Goal: Task Accomplishment & Management: Complete application form

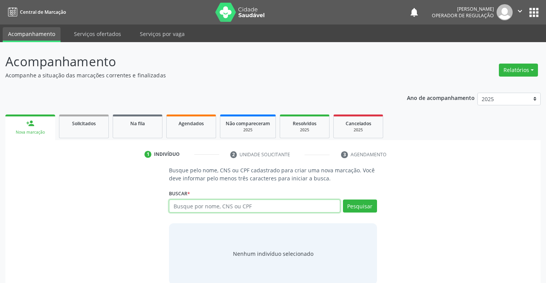
click at [249, 209] on input "text" at bounding box center [254, 206] width 171 height 13
type input "-"
type input "706405683873681"
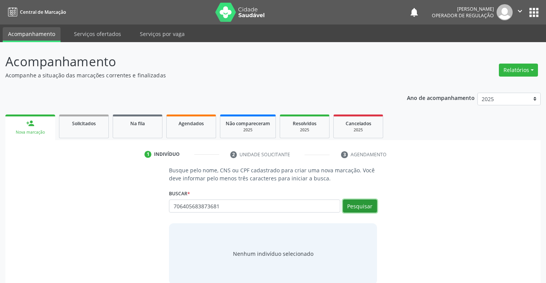
click at [359, 206] on button "Pesquisar" at bounding box center [360, 206] width 34 height 13
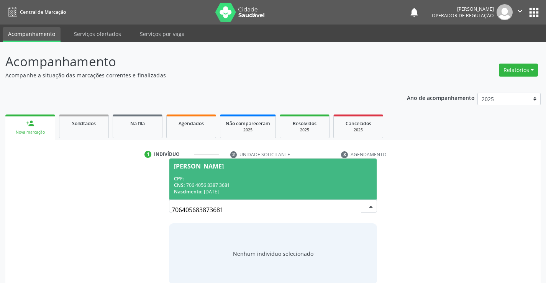
click at [244, 176] on div "CPF: --" at bounding box center [273, 179] width 198 height 7
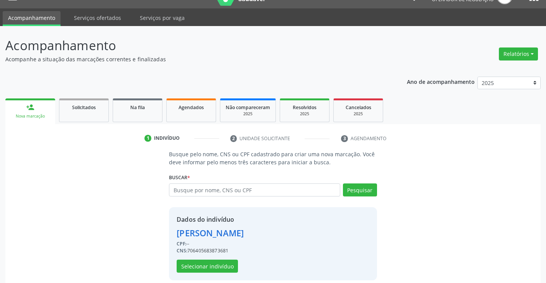
scroll to position [24, 0]
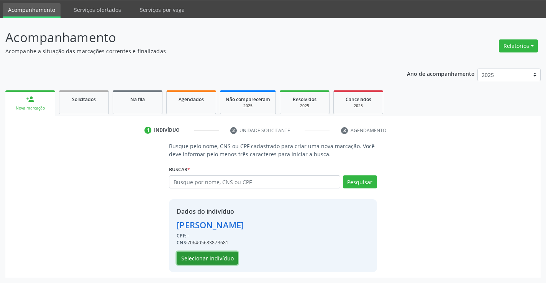
click at [204, 258] on button "Selecionar indivíduo" at bounding box center [207, 258] width 61 height 13
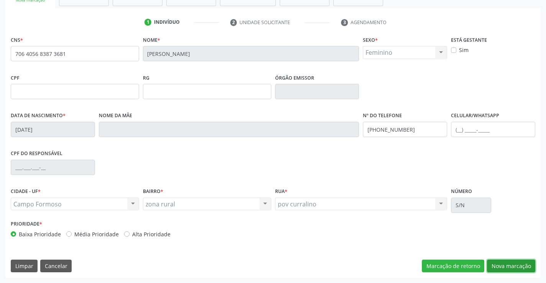
click at [510, 268] on button "Nova marcação" at bounding box center [511, 266] width 48 height 13
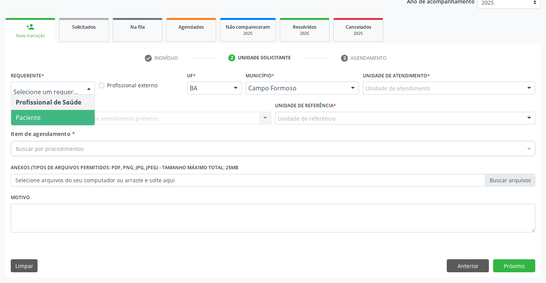
click at [51, 117] on span "Paciente" at bounding box center [53, 117] width 84 height 15
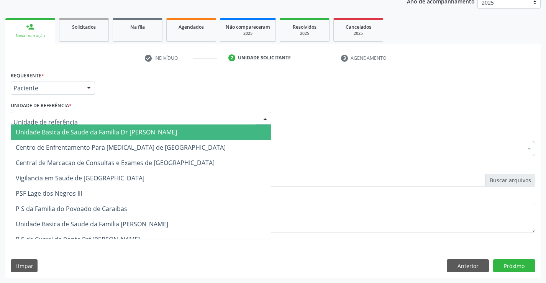
click at [81, 134] on span "Unidade Basica de Saude da Familia Dr [PERSON_NAME]" at bounding box center [96, 132] width 161 height 8
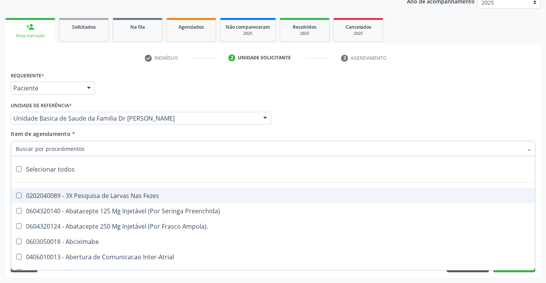
click at [85, 150] on div at bounding box center [273, 148] width 525 height 15
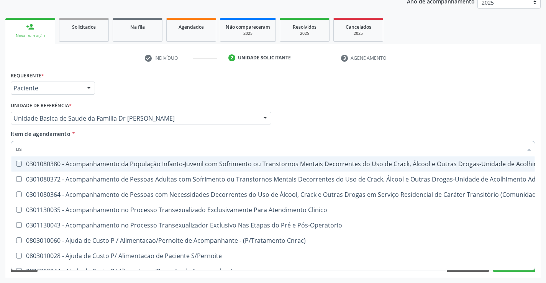
type input "usg"
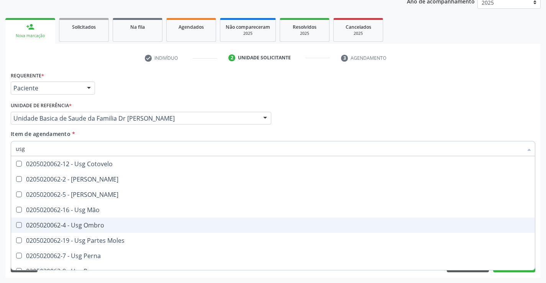
scroll to position [115, 0]
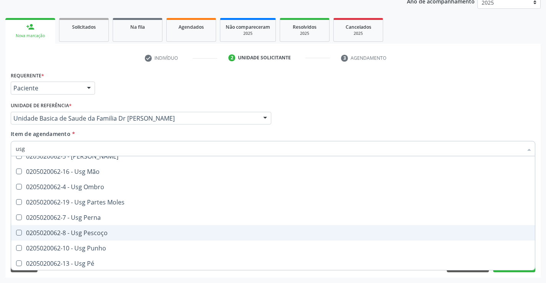
click at [114, 234] on div "0205020062-8 - Usg Pescoço" at bounding box center [273, 233] width 515 height 6
checkbox Pescoço "true"
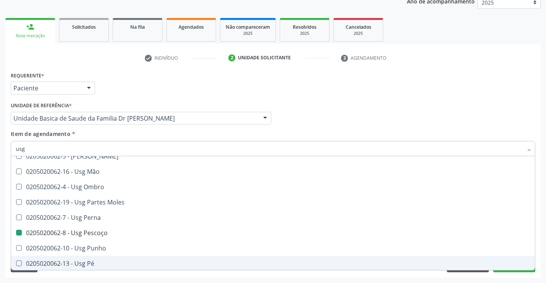
click at [541, 244] on div "Acompanhamento Acompanhe a situação das marcações correntes e finalizadas Relat…" at bounding box center [273, 115] width 546 height 338
checkbox Braço "true"
checkbox Pescoço "false"
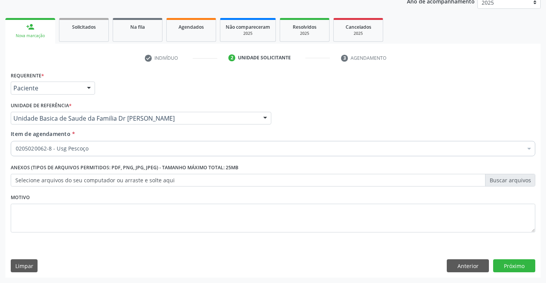
scroll to position [0, 0]
click at [507, 265] on button "Próximo" at bounding box center [515, 266] width 42 height 13
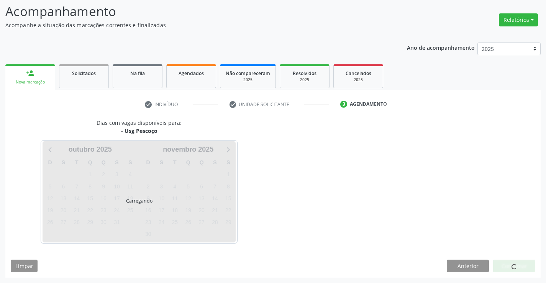
scroll to position [50, 0]
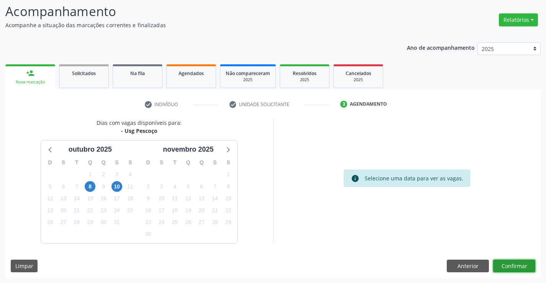
click at [508, 261] on button "Confirmar" at bounding box center [515, 266] width 42 height 13
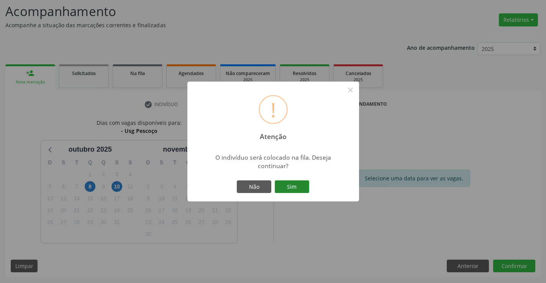
click at [292, 184] on button "Sim" at bounding box center [292, 187] width 35 height 13
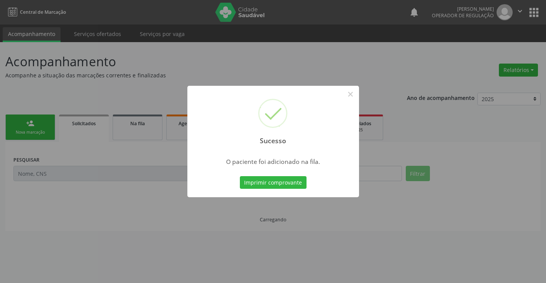
scroll to position [0, 0]
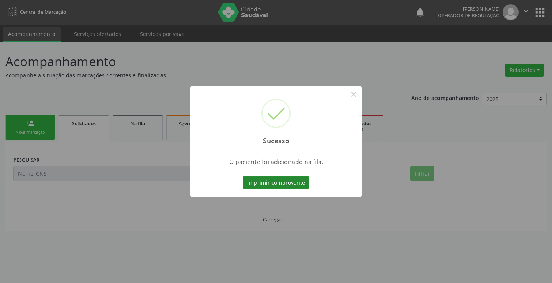
click at [289, 183] on button "Imprimir comprovante" at bounding box center [276, 182] width 67 height 13
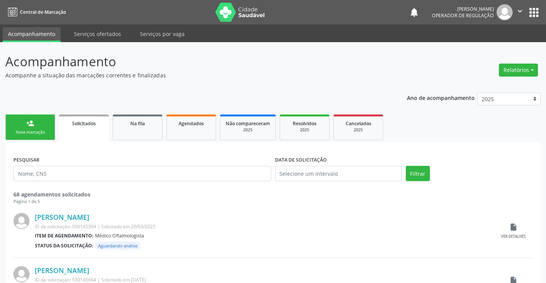
click at [43, 129] on link "person_add Nova marcação" at bounding box center [30, 128] width 50 height 26
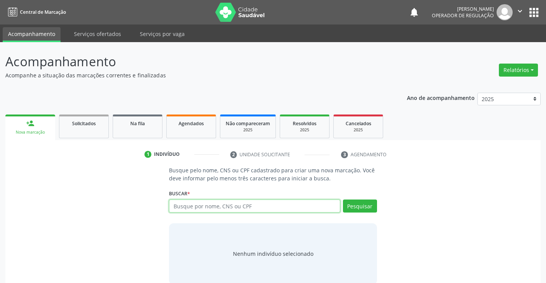
click at [235, 204] on input "text" at bounding box center [254, 206] width 171 height 13
type input "7"
type input "702407509895127"
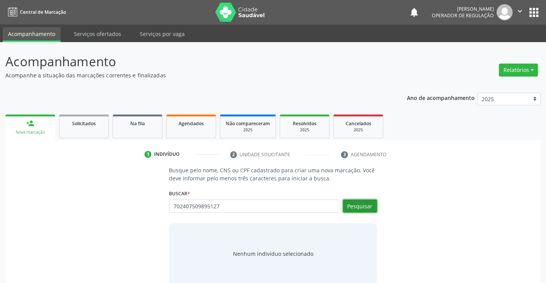
click at [355, 207] on button "Pesquisar" at bounding box center [360, 206] width 34 height 13
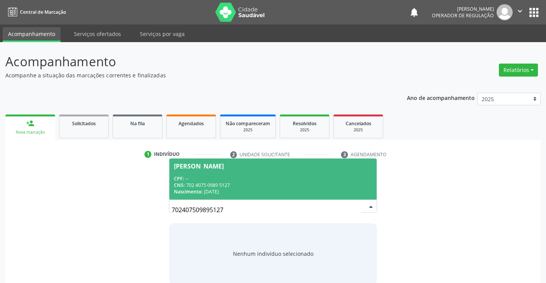
click at [244, 184] on div "CNS: 702 4075 0989 5127" at bounding box center [273, 185] width 198 height 7
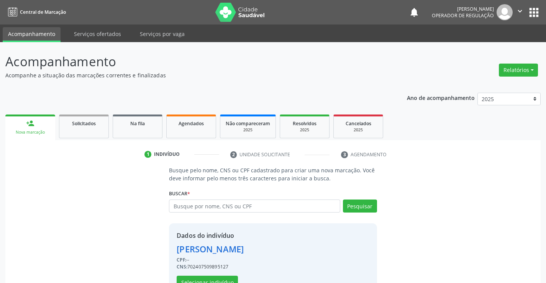
scroll to position [24, 0]
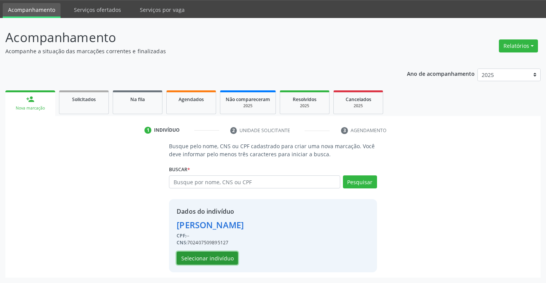
click at [199, 258] on button "Selecionar indivíduo" at bounding box center [207, 258] width 61 height 13
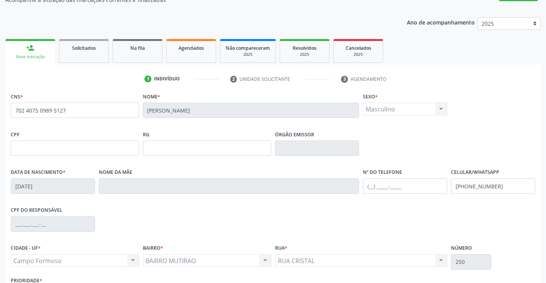
scroll to position [132, 0]
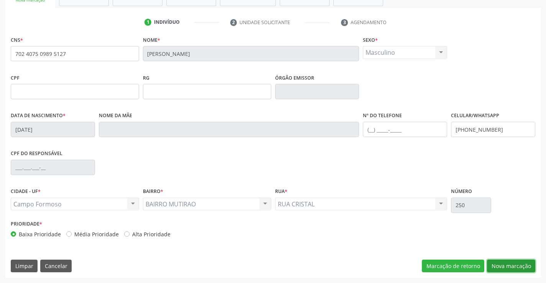
click at [507, 264] on button "Nova marcação" at bounding box center [511, 266] width 48 height 13
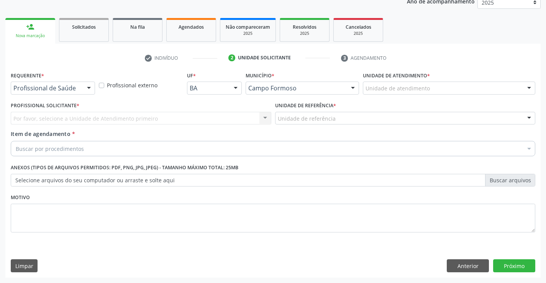
scroll to position [97, 0]
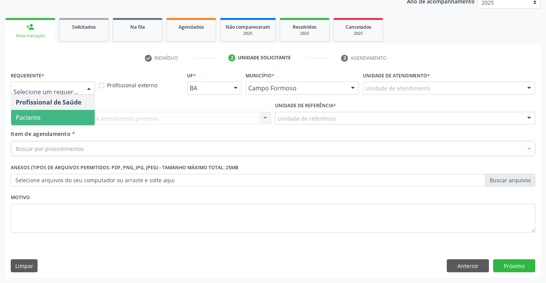
click at [48, 118] on span "Paciente" at bounding box center [53, 117] width 84 height 15
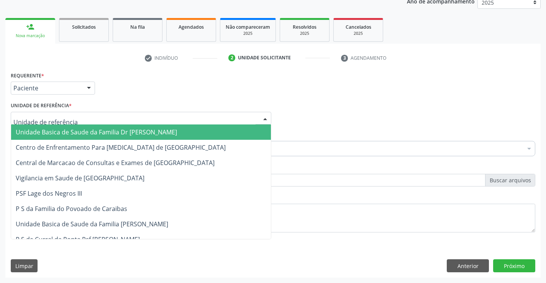
click at [87, 135] on span "Unidade Basica de Saude da Familia Dr [PERSON_NAME]" at bounding box center [96, 132] width 161 height 8
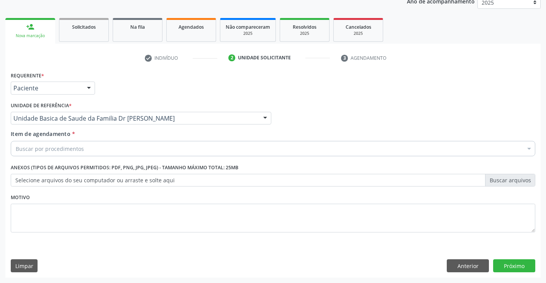
click at [88, 148] on div "Buscar por procedimentos" at bounding box center [273, 148] width 525 height 15
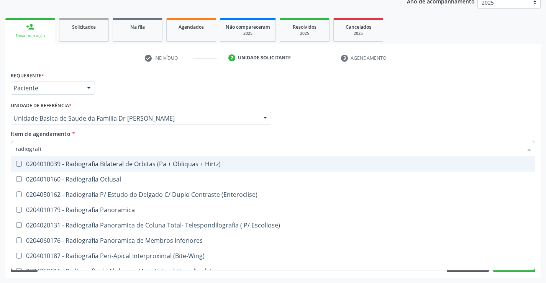
type input "radiografia"
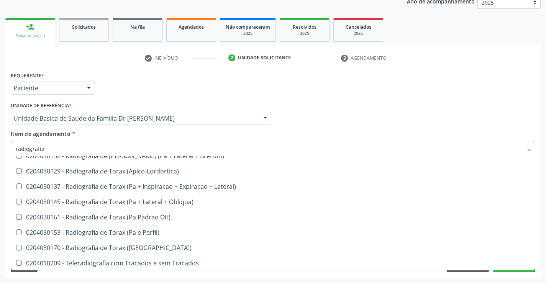
scroll to position [975, 0]
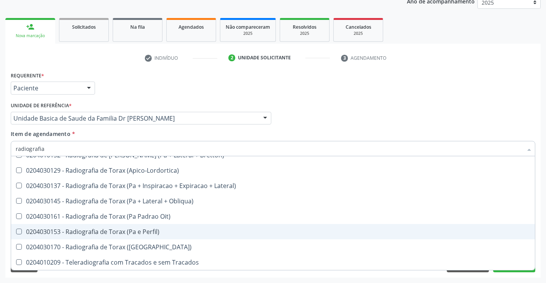
click at [138, 232] on div "0204030153 - Radiografia de Torax (Pa e Perfil)" at bounding box center [273, 232] width 515 height 6
checkbox Perfil\) "true"
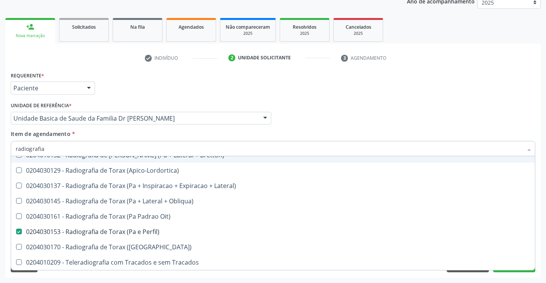
type input "radiografia"
click at [129, 135] on div "Item de agendamento * radiografia Desfazer seleção 0204010039 - Radiografia Bil…" at bounding box center [273, 142] width 525 height 24
checkbox Oclusal "true"
checkbox Perfil\) "false"
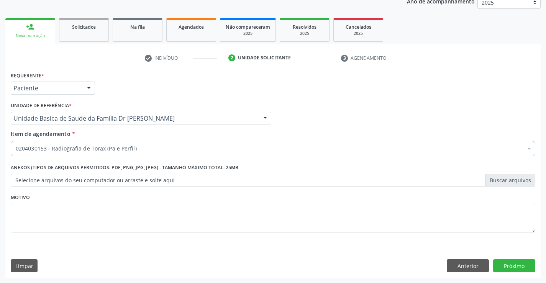
scroll to position [0, 0]
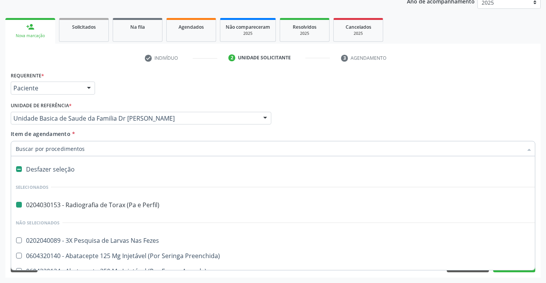
type input "u"
checkbox Perfil\) "false"
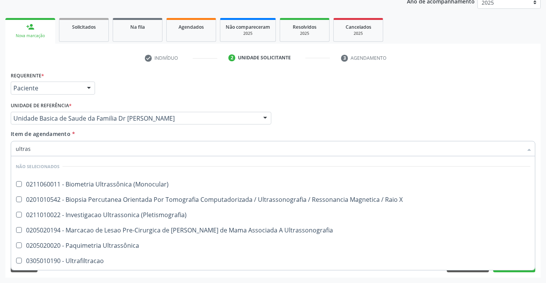
type input "ultrass"
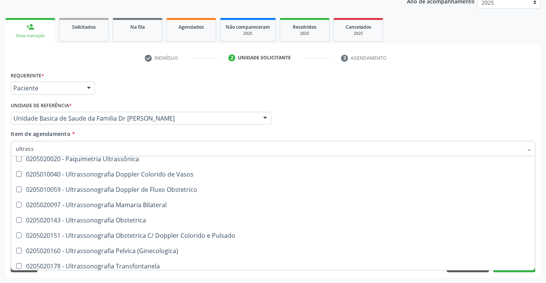
scroll to position [153, 0]
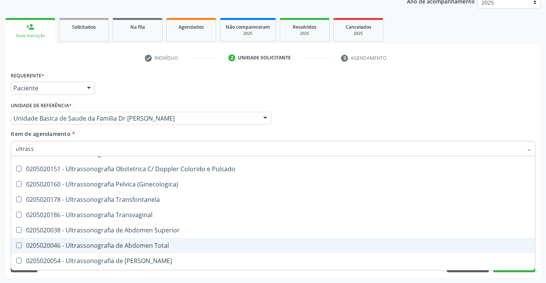
click at [183, 245] on div "0205020046 - Ultrassonografia de Abdomen Total" at bounding box center [273, 246] width 515 height 6
checkbox Total "true"
click at [539, 247] on div "Requerente * Paciente Profissional de Saúde Paciente Nenhum resultado encontrad…" at bounding box center [273, 174] width 536 height 208
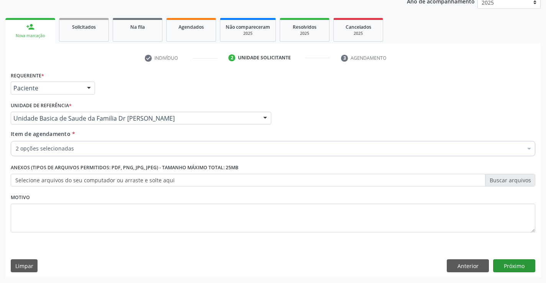
scroll to position [0, 0]
click at [517, 267] on button "Próximo" at bounding box center [515, 266] width 42 height 13
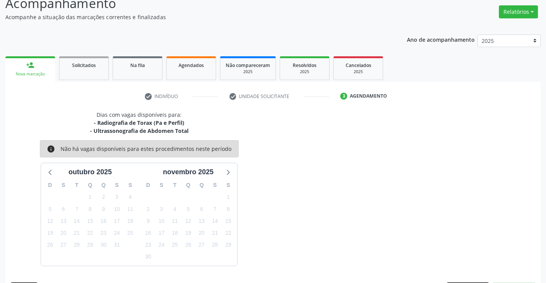
scroll to position [81, 0]
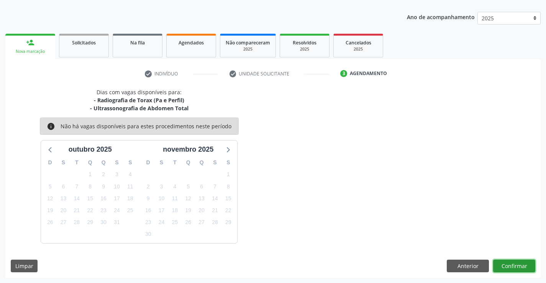
click at [505, 265] on button "Confirmar" at bounding box center [515, 266] width 42 height 13
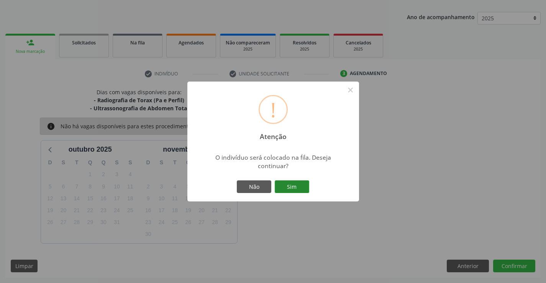
click at [288, 184] on button "Sim" at bounding box center [292, 187] width 35 height 13
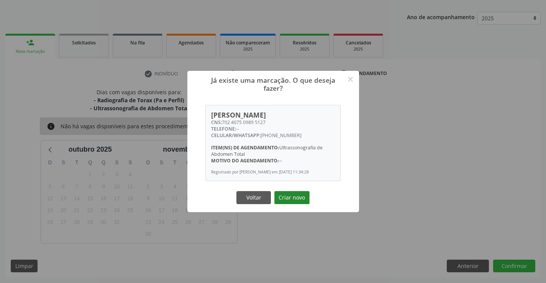
click at [291, 197] on button "Criar novo" at bounding box center [292, 197] width 35 height 13
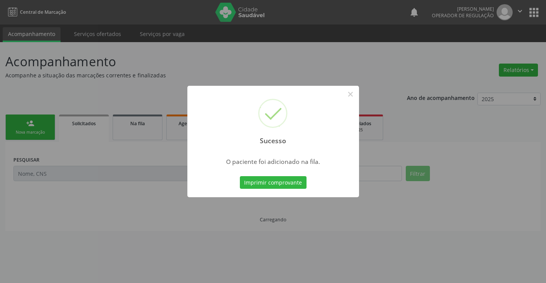
scroll to position [0, 0]
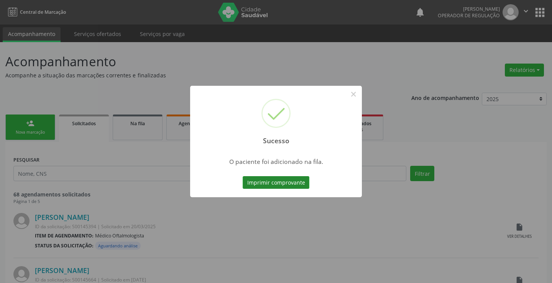
click at [284, 181] on button "Imprimir comprovante" at bounding box center [276, 182] width 67 height 13
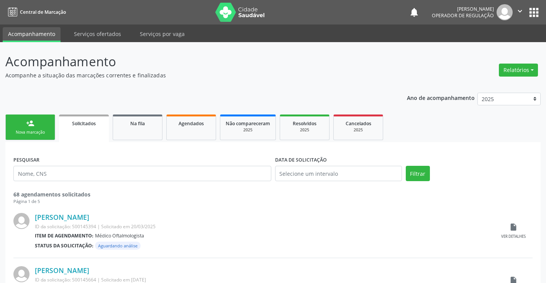
click at [48, 125] on link "person_add Nova marcação" at bounding box center [30, 128] width 50 height 26
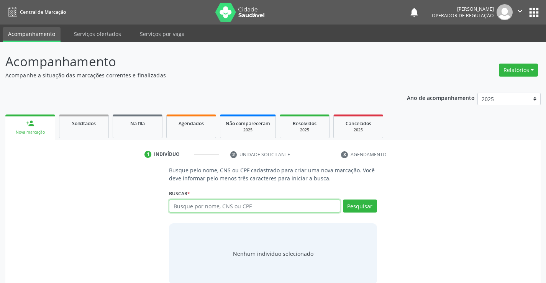
click at [241, 209] on input "text" at bounding box center [254, 206] width 171 height 13
click at [232, 209] on input "text" at bounding box center [254, 206] width 171 height 13
type input "706908167943831"
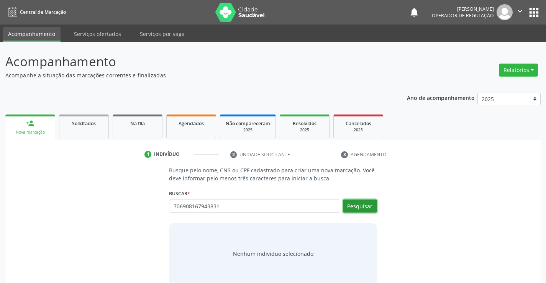
click at [359, 206] on button "Pesquisar" at bounding box center [360, 206] width 34 height 13
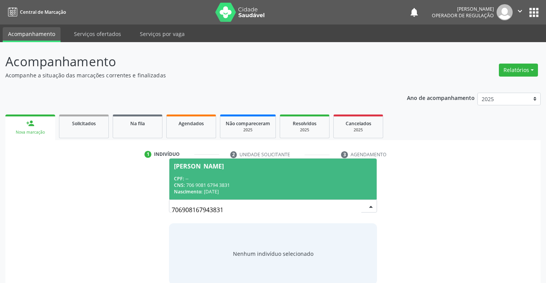
click at [254, 178] on div "CPF: --" at bounding box center [273, 179] width 198 height 7
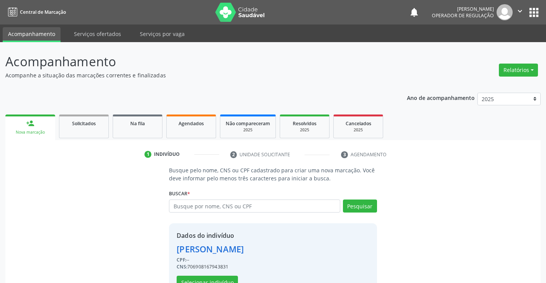
scroll to position [24, 0]
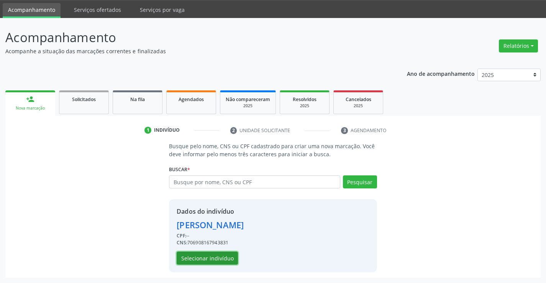
click at [212, 257] on button "Selecionar indivíduo" at bounding box center [207, 258] width 61 height 13
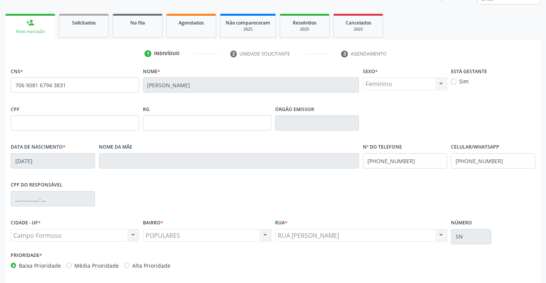
scroll to position [132, 0]
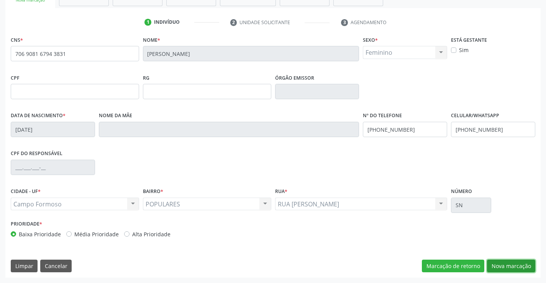
click at [508, 265] on button "Nova marcação" at bounding box center [511, 266] width 48 height 13
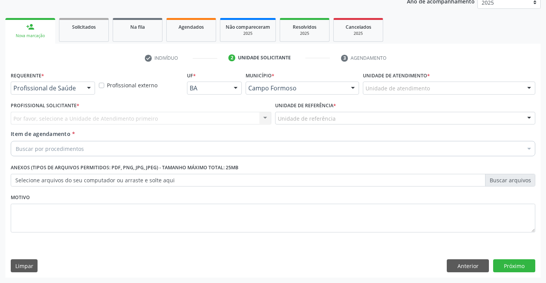
scroll to position [97, 0]
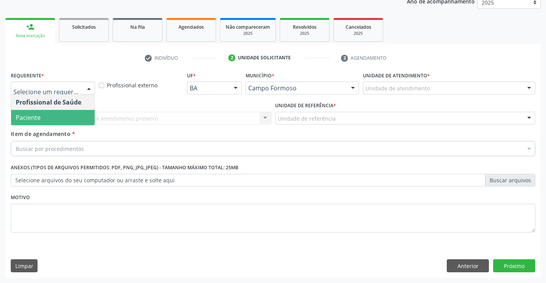
click at [40, 110] on span "Paciente" at bounding box center [53, 117] width 84 height 15
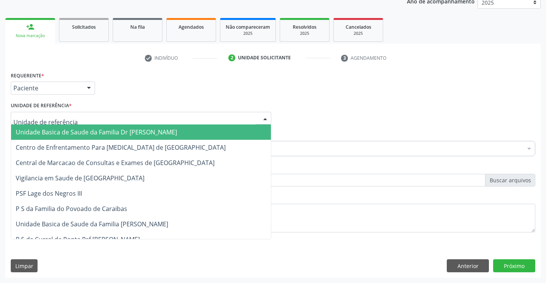
click at [46, 114] on div at bounding box center [141, 118] width 261 height 13
click at [99, 132] on span "Unidade Basica de Saude da Familia Dr [PERSON_NAME]" at bounding box center [96, 132] width 161 height 8
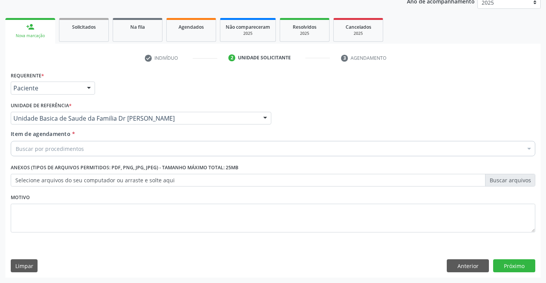
click at [87, 150] on div "Buscar por procedimentos" at bounding box center [273, 148] width 525 height 15
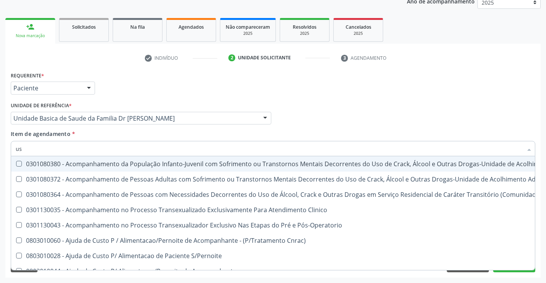
type input "usg"
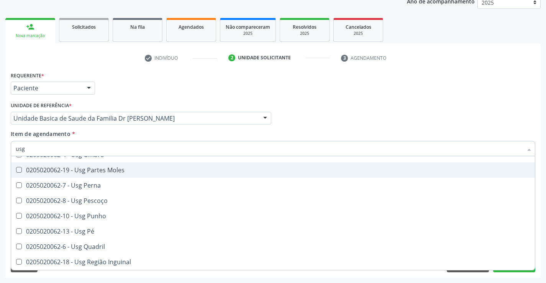
scroll to position [153, 0]
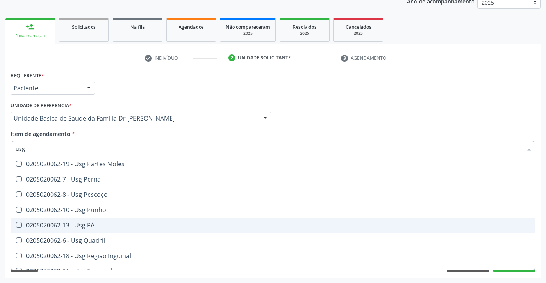
click at [105, 224] on div "0205020062-13 - Usg Pé" at bounding box center [273, 225] width 515 height 6
checkbox Pé "true"
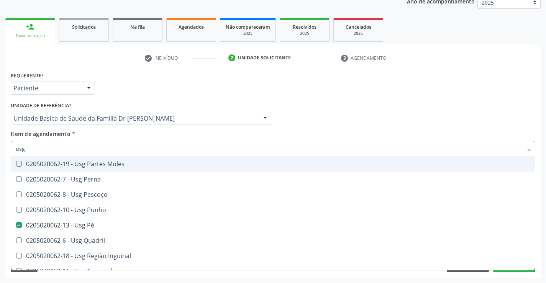
type input "usg"
click at [302, 133] on div "Item de agendamento * usg Desfazer seleção 0205020062-14 - Usg Axila 0205020062…" at bounding box center [273, 142] width 525 height 24
checkbox Braço "true"
checkbox Pé "false"
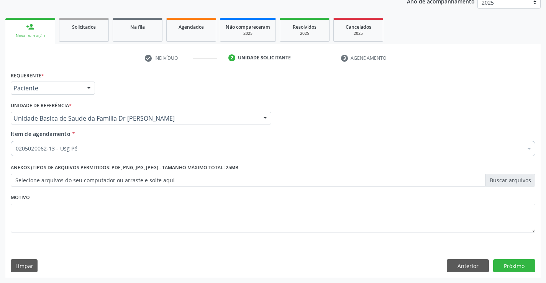
scroll to position [0, 0]
click at [189, 153] on div "0205020062-13 - Usg Pé" at bounding box center [273, 148] width 525 height 15
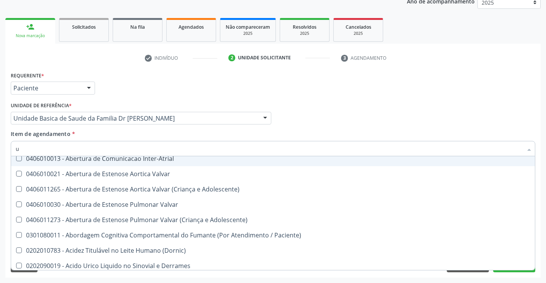
scroll to position [56, 0]
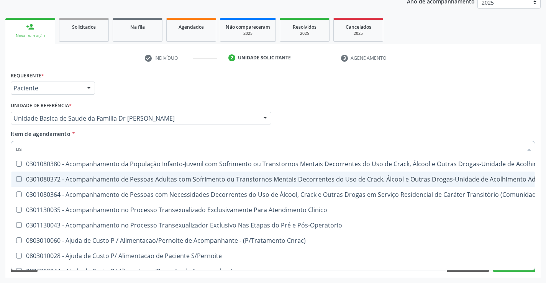
type input "usg"
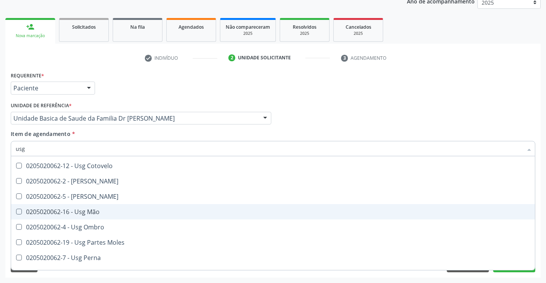
scroll to position [133, 0]
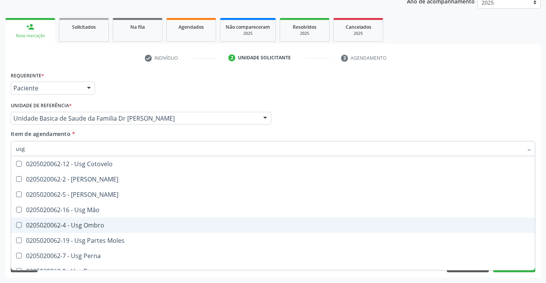
click at [110, 224] on div "0205020062-4 - Usg Ombro" at bounding box center [273, 225] width 515 height 6
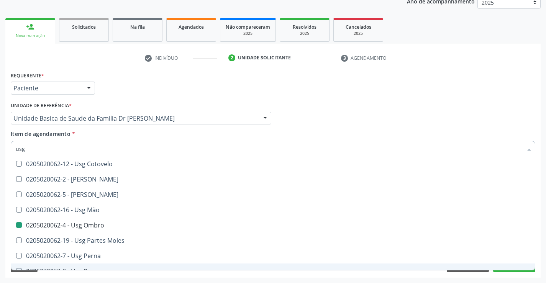
click at [541, 262] on div "Acompanhamento Acompanhe a situação das marcações correntes e finalizadas Relat…" at bounding box center [273, 115] width 546 height 338
checkbox Ombro "false"
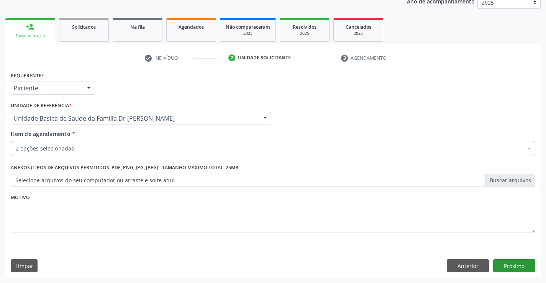
scroll to position [0, 0]
click at [518, 261] on button "Próximo" at bounding box center [515, 266] width 42 height 13
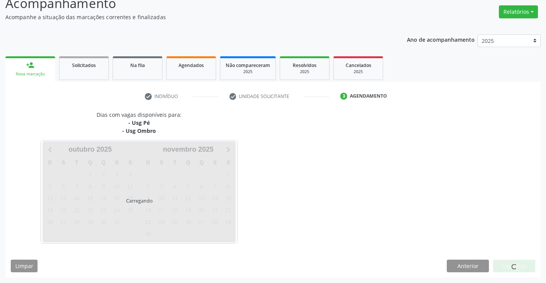
scroll to position [58, 0]
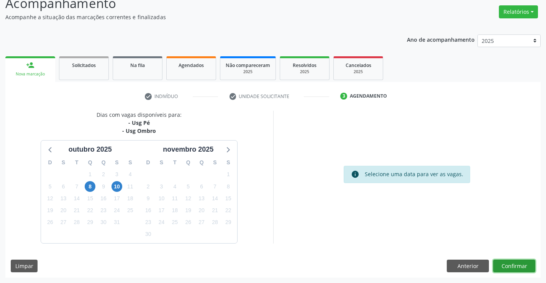
click at [518, 262] on button "Confirmar" at bounding box center [515, 266] width 42 height 13
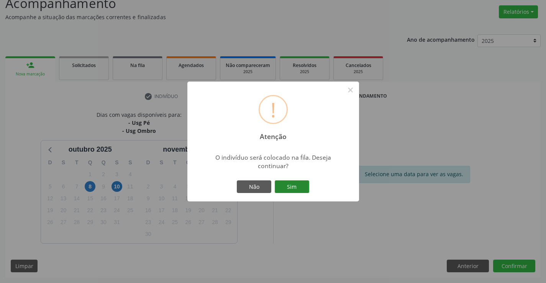
click at [299, 186] on button "Sim" at bounding box center [292, 187] width 35 height 13
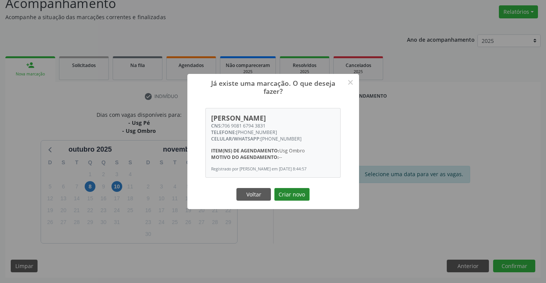
click at [293, 196] on button "Criar novo" at bounding box center [292, 194] width 35 height 13
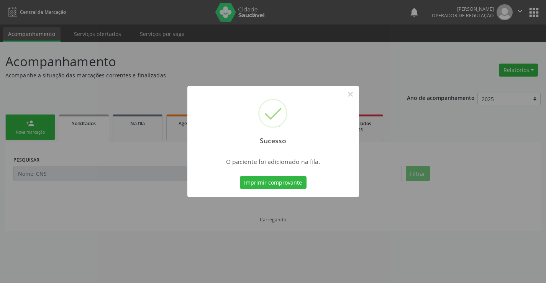
scroll to position [0, 0]
click at [289, 182] on button "Imprimir comprovante" at bounding box center [273, 182] width 67 height 13
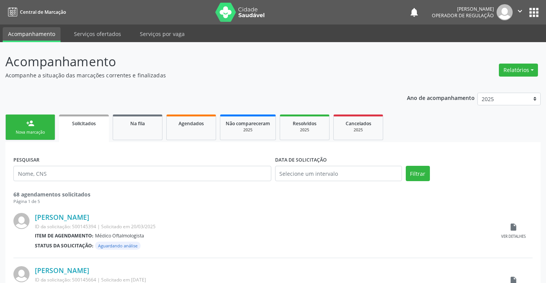
click at [39, 120] on link "person_add Nova marcação" at bounding box center [30, 128] width 50 height 26
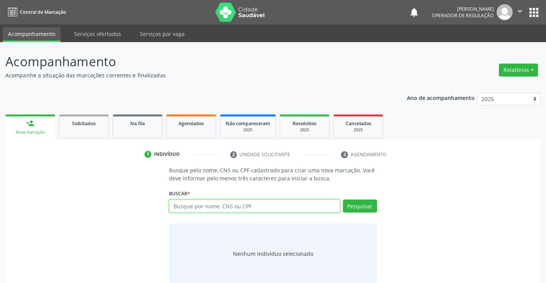
click at [228, 206] on input "text" at bounding box center [254, 206] width 171 height 13
type input "709802026863297"
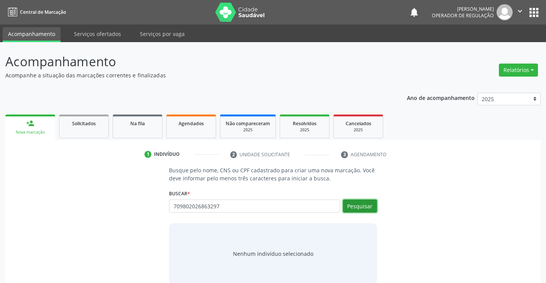
click at [362, 204] on button "Pesquisar" at bounding box center [360, 206] width 34 height 13
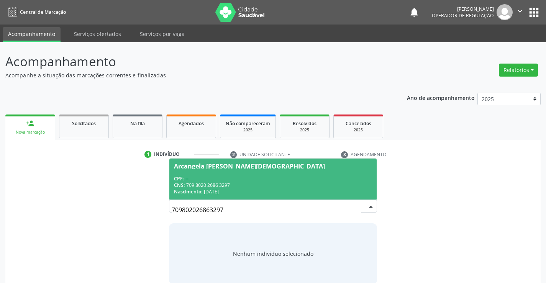
click at [209, 172] on span "Arcangela Maria de Jesus CPF: -- CNS: 709 8020 2686 3297 Nascimento: 29/09/1964" at bounding box center [273, 179] width 207 height 41
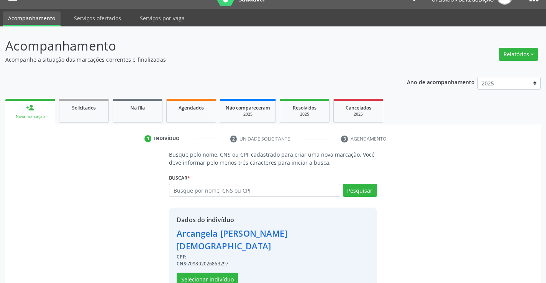
scroll to position [24, 0]
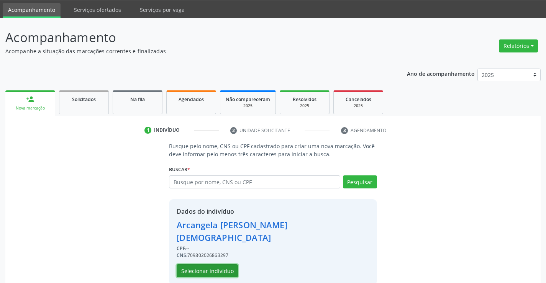
click at [209, 265] on button "Selecionar indivíduo" at bounding box center [207, 271] width 61 height 13
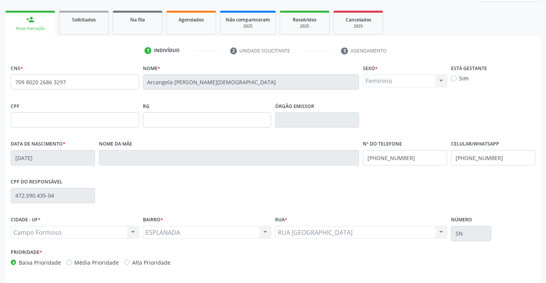
scroll to position [132, 0]
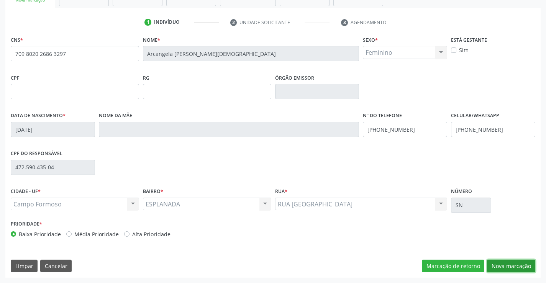
click at [505, 266] on button "Nova marcação" at bounding box center [511, 266] width 48 height 13
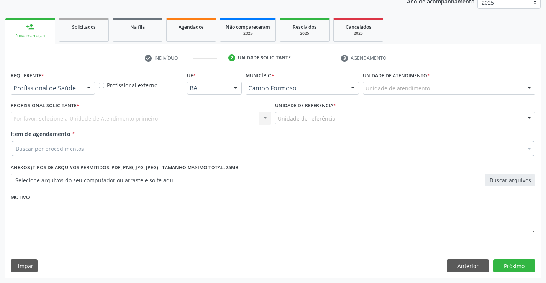
scroll to position [97, 0]
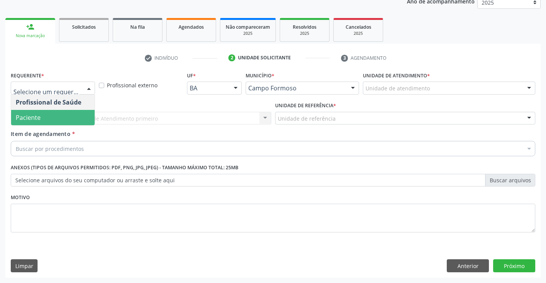
click at [39, 115] on span "Paciente" at bounding box center [28, 118] width 25 height 8
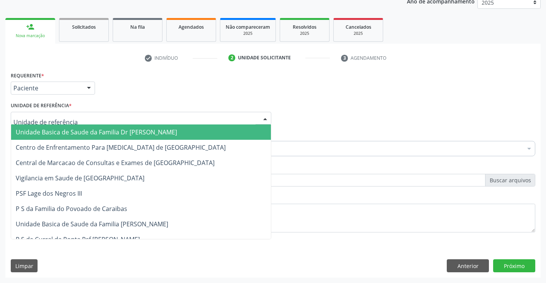
click at [46, 133] on span "Unidade Basica de Saude da Familia Dr [PERSON_NAME]" at bounding box center [96, 132] width 161 height 8
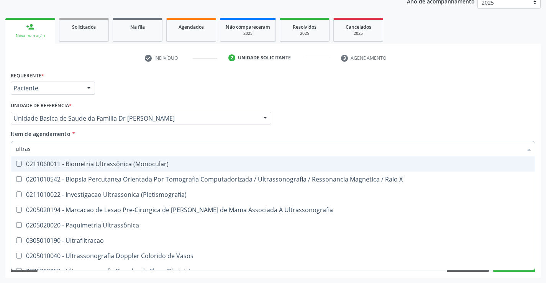
type input "ultrass"
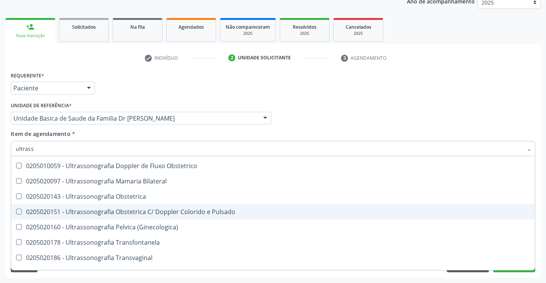
scroll to position [77, 0]
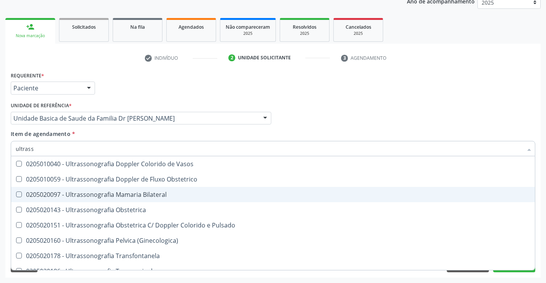
click at [183, 199] on span "0205020097 - Ultrassonografia Mamaria Bilateral" at bounding box center [273, 194] width 524 height 15
checkbox Bilateral "true"
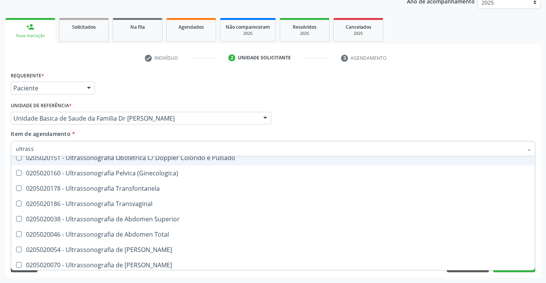
scroll to position [153, 0]
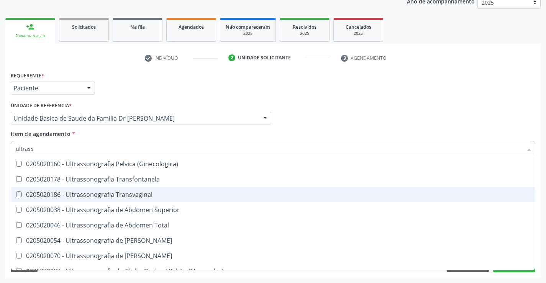
click at [155, 195] on div "0205020186 - Ultrassonografia Transvaginal" at bounding box center [273, 195] width 515 height 6
checkbox Transvaginal "true"
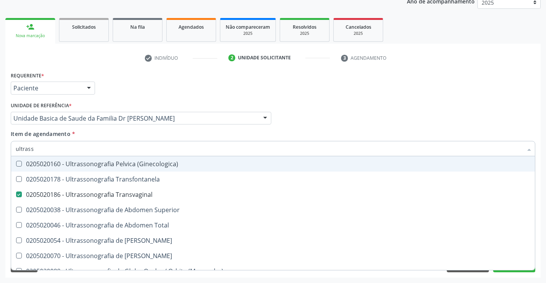
type input "ultrass"
click at [134, 133] on div "Item de agendamento * ultrass Desfazer seleção 0211060011 - Biometria Ultrassôn…" at bounding box center [273, 142] width 525 height 24
checkbox X "true"
checkbox \(Pletismografia\) "true"
checkbox Bilateral "false"
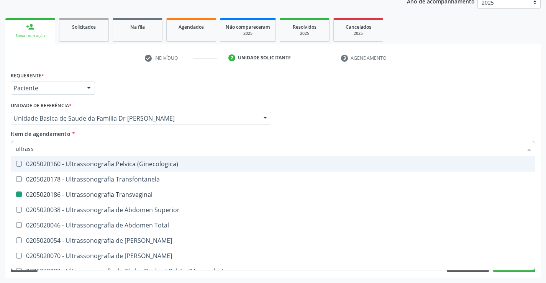
checkbox Transvaginal "false"
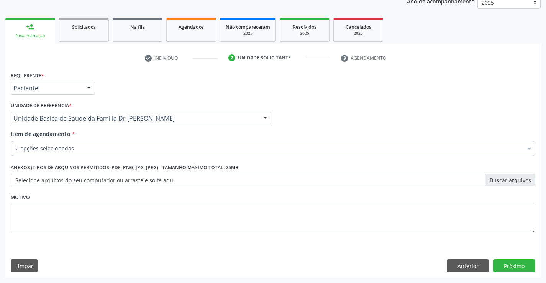
scroll to position [0, 0]
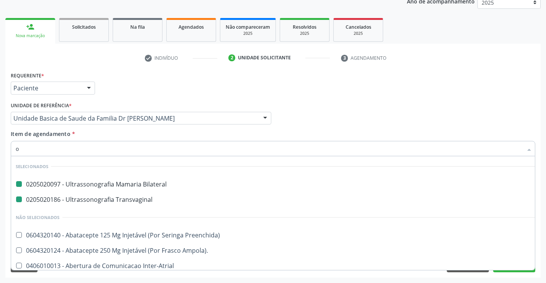
type input "of"
checkbox Bilateral "false"
checkbox Transvaginal "false"
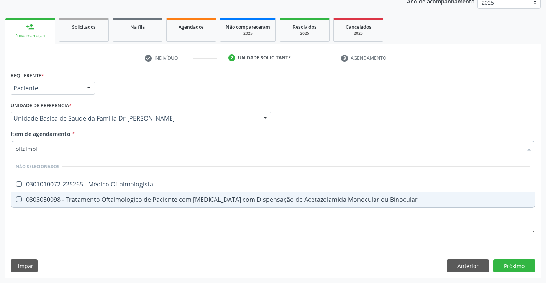
type input "oftalmolo"
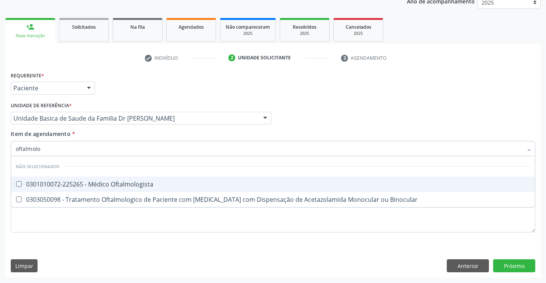
click at [115, 183] on div "0301010072-225265 - Médico Oftalmologista" at bounding box center [273, 184] width 515 height 6
checkbox Oftalmologista "true"
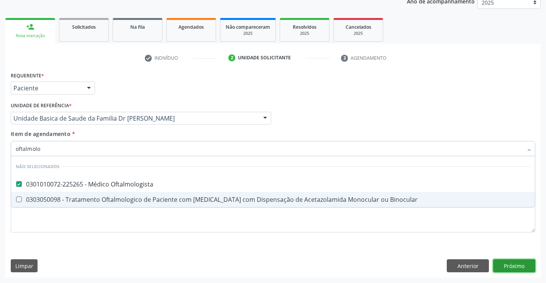
click at [518, 263] on div "Requerente * Paciente Profissional de Saúde Paciente Nenhum resultado encontrad…" at bounding box center [273, 174] width 536 height 208
checkbox Binocular "true"
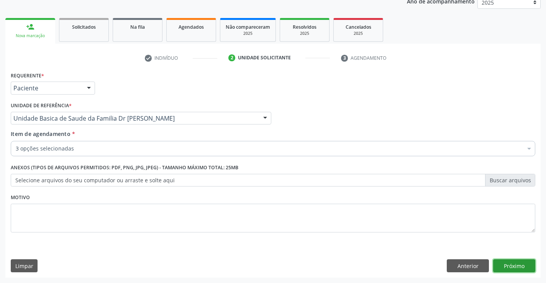
click at [518, 263] on button "Próximo" at bounding box center [515, 266] width 42 height 13
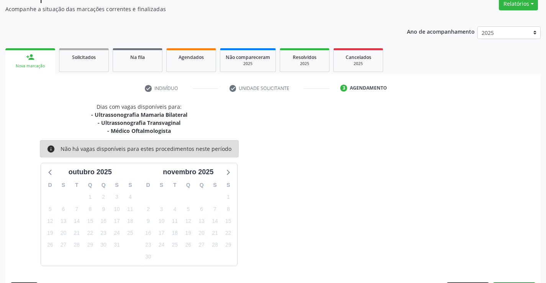
scroll to position [89, 0]
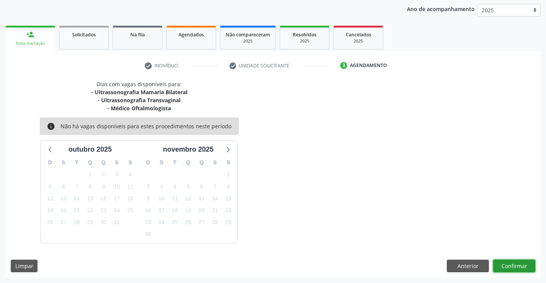
click at [510, 266] on button "Confirmar" at bounding box center [515, 266] width 42 height 13
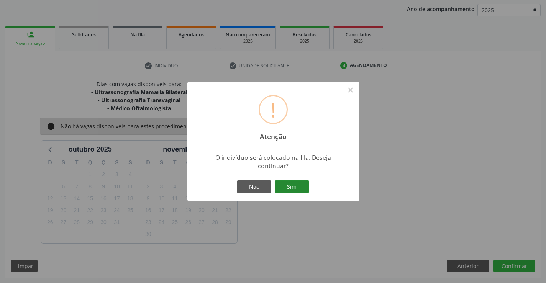
click at [289, 188] on button "Sim" at bounding box center [292, 187] width 35 height 13
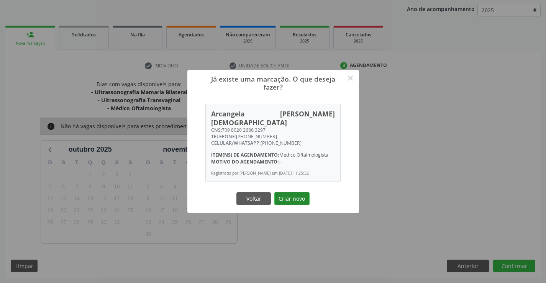
click at [292, 193] on button "Criar novo" at bounding box center [292, 199] width 35 height 13
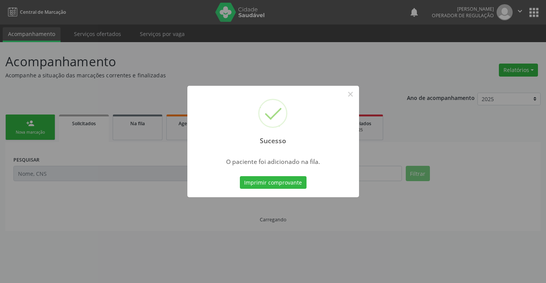
scroll to position [0, 0]
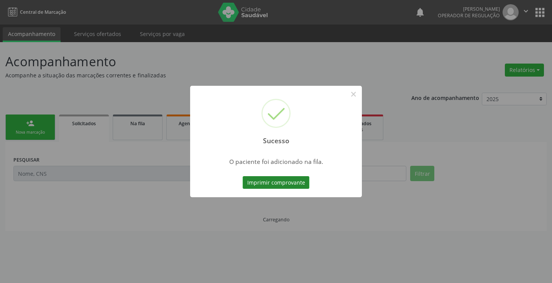
click at [282, 184] on button "Imprimir comprovante" at bounding box center [276, 182] width 67 height 13
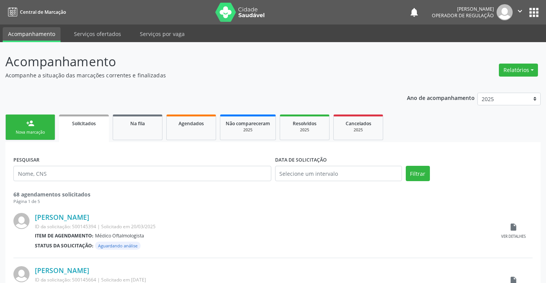
click at [47, 123] on link "person_add Nova marcação" at bounding box center [30, 128] width 50 height 26
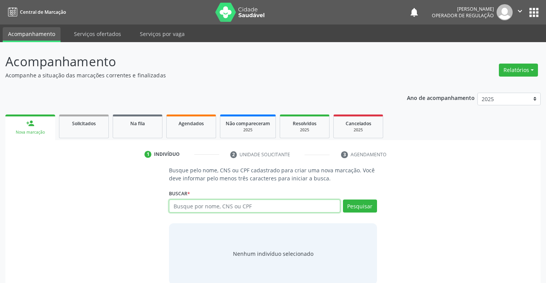
click at [253, 205] on input "text" at bounding box center [254, 206] width 171 height 13
type input "709802026863297"
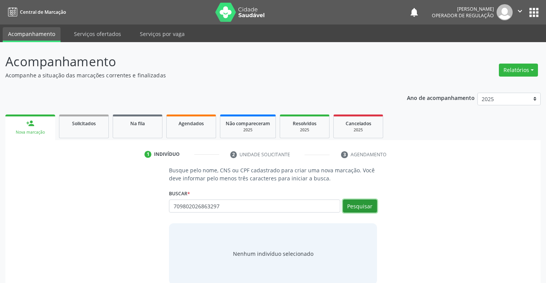
click at [371, 207] on button "Pesquisar" at bounding box center [360, 206] width 34 height 13
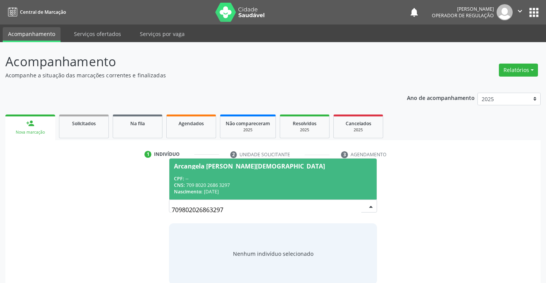
click at [245, 176] on div "CPF: --" at bounding box center [273, 179] width 198 height 7
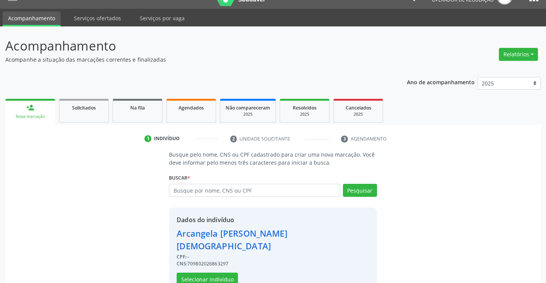
scroll to position [24, 0]
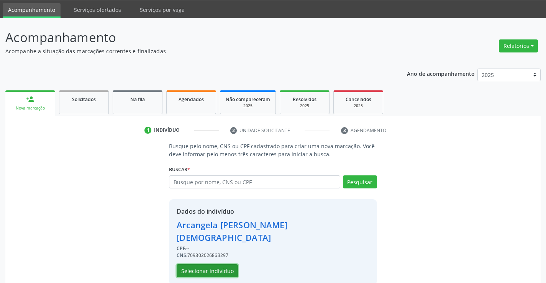
click at [210, 265] on button "Selecionar indivíduo" at bounding box center [207, 271] width 61 height 13
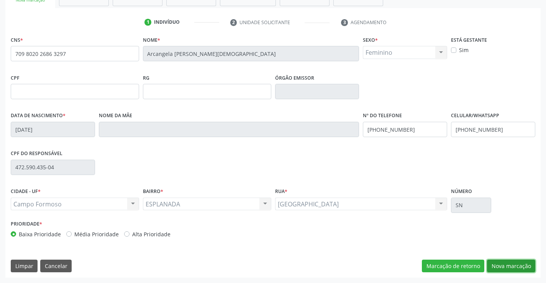
click at [510, 267] on button "Nova marcação" at bounding box center [511, 266] width 48 height 13
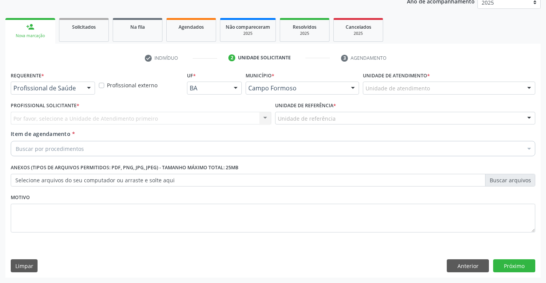
scroll to position [97, 0]
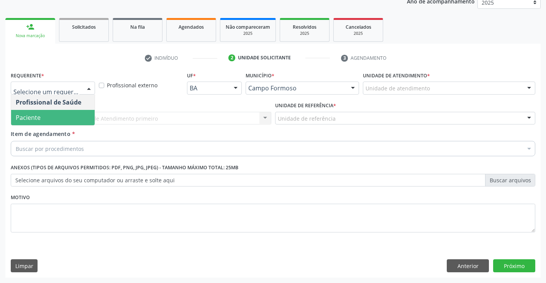
click at [42, 118] on span "Paciente" at bounding box center [53, 117] width 84 height 15
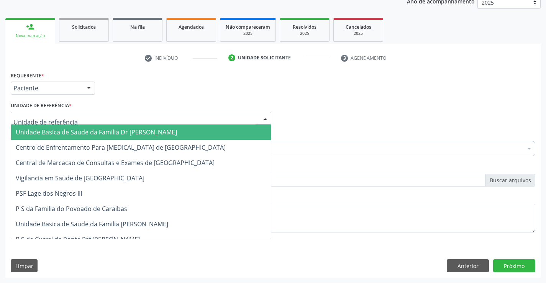
scroll to position [97, 0]
click at [77, 132] on span "Unidade Basica de Saude da Familia Dr [PERSON_NAME]" at bounding box center [96, 132] width 161 height 8
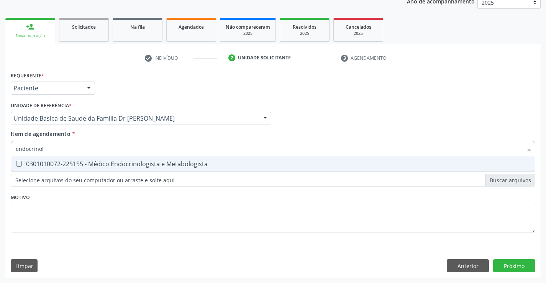
type input "endocrinolo"
click at [118, 165] on div "0301010072-225155 - Médico Endocrinologista e Metabologista" at bounding box center [273, 164] width 515 height 6
checkbox Metabologista "true"
click at [520, 265] on div "Requerente * Paciente Profissional de Saúde Paciente Nenhum resultado encontrad…" at bounding box center [273, 174] width 536 height 208
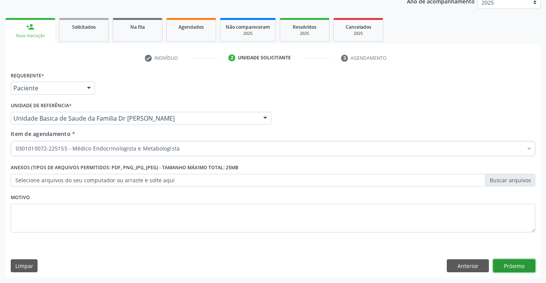
click at [518, 264] on button "Próximo" at bounding box center [515, 266] width 42 height 13
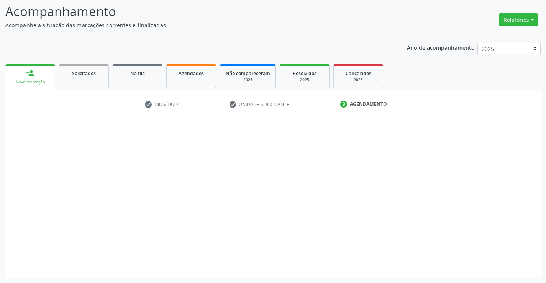
scroll to position [50, 0]
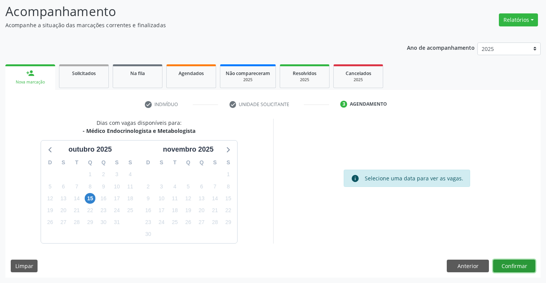
click at [512, 267] on button "Confirmar" at bounding box center [515, 266] width 42 height 13
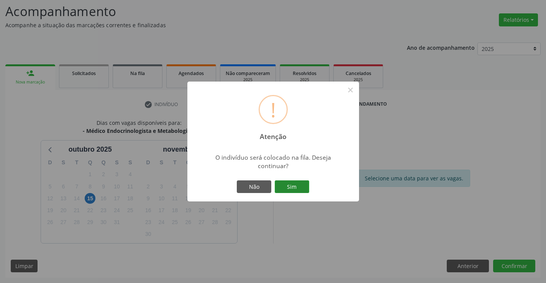
click at [292, 186] on button "Sim" at bounding box center [292, 187] width 35 height 13
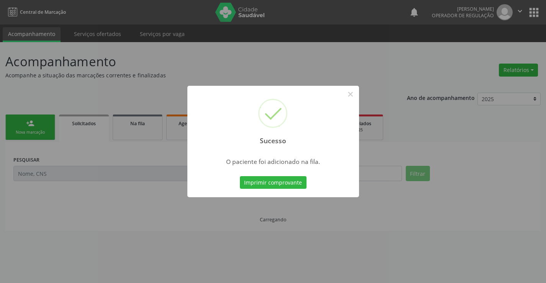
scroll to position [0, 0]
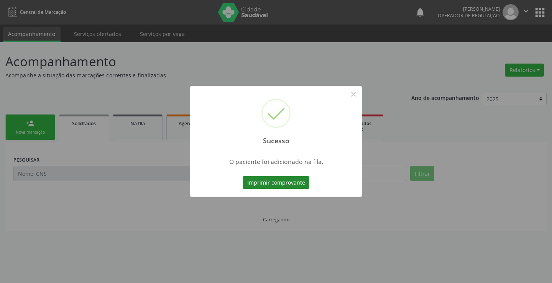
click at [290, 183] on button "Imprimir comprovante" at bounding box center [276, 182] width 67 height 13
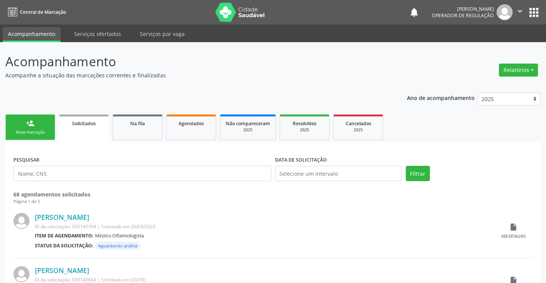
click at [34, 131] on div "Nova marcação" at bounding box center [30, 133] width 38 height 6
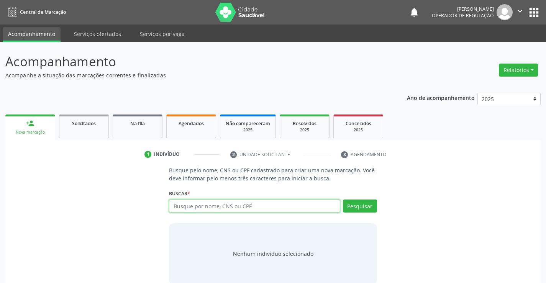
click at [258, 205] on input "text" at bounding box center [254, 206] width 171 height 13
type input "700602900748568"
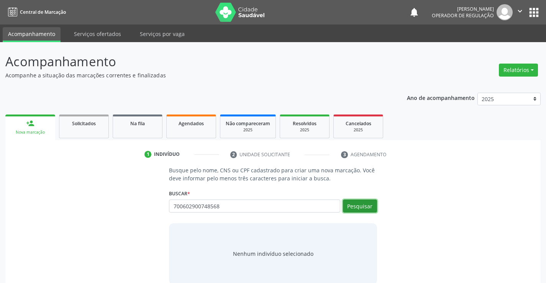
click at [365, 204] on button "Pesquisar" at bounding box center [360, 206] width 34 height 13
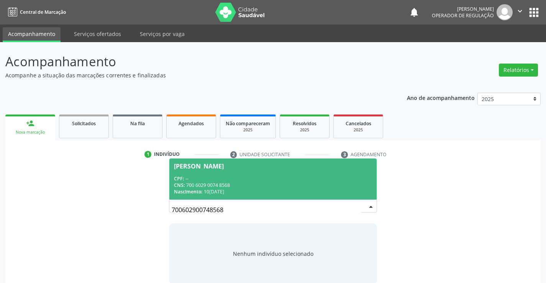
click at [258, 178] on div "CPF: --" at bounding box center [273, 179] width 198 height 7
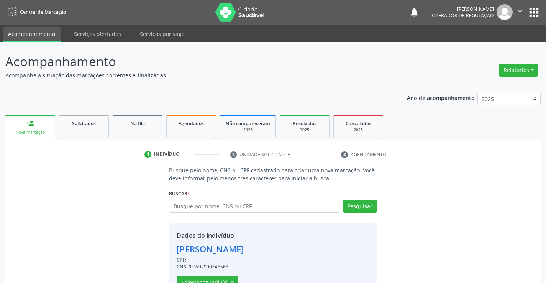
scroll to position [24, 0]
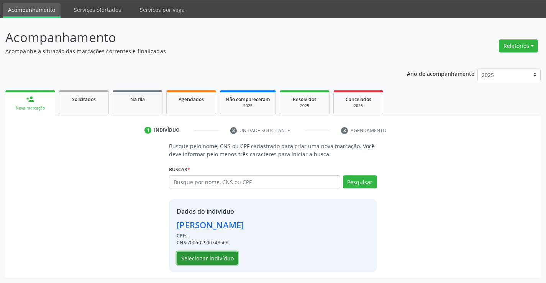
click at [210, 260] on button "Selecionar indivíduo" at bounding box center [207, 258] width 61 height 13
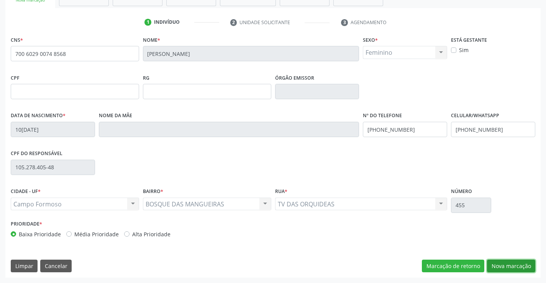
click at [499, 264] on button "Nova marcação" at bounding box center [511, 266] width 48 height 13
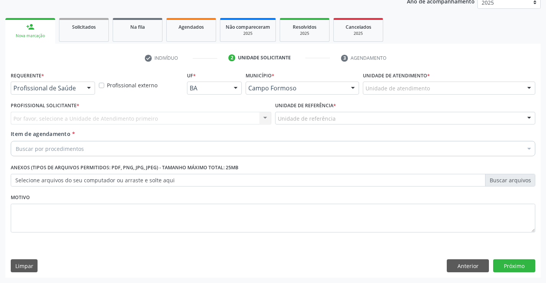
scroll to position [97, 0]
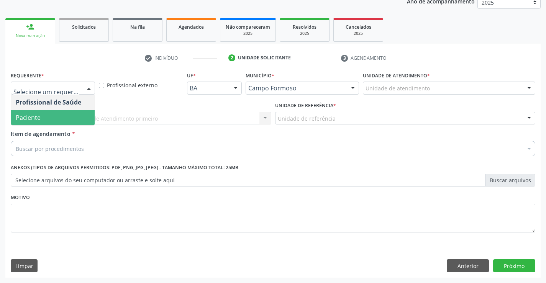
click at [40, 115] on span "Paciente" at bounding box center [28, 118] width 25 height 8
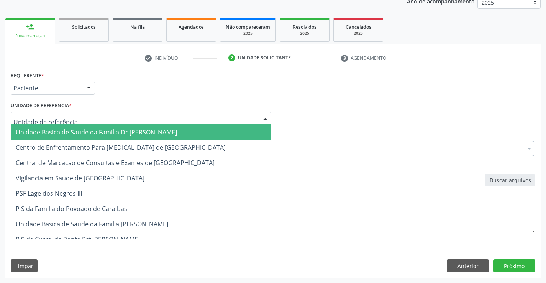
click at [56, 134] on span "Unidade Basica de Saude da Familia Dr [PERSON_NAME]" at bounding box center [96, 132] width 161 height 8
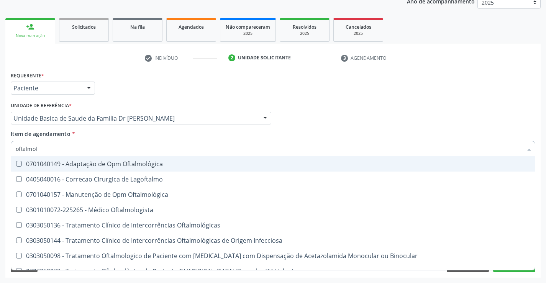
type input "oftalmolo"
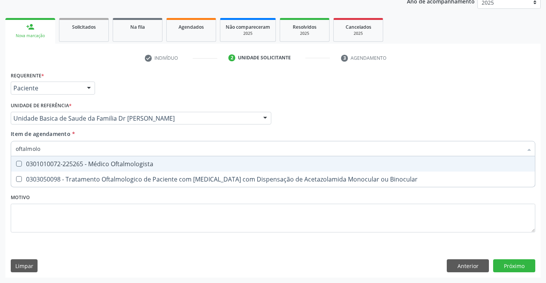
click at [110, 163] on div "0301010072-225265 - Médico Oftalmologista" at bounding box center [273, 164] width 515 height 6
checkbox Oftalmologista "true"
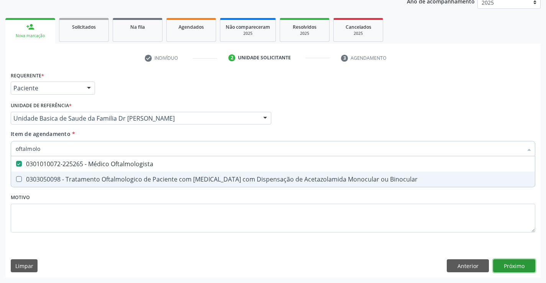
click at [518, 263] on div "Requerente * Paciente Profissional de Saúde Paciente Nenhum resultado encontrad…" at bounding box center [273, 174] width 536 height 208
checkbox Binocular "true"
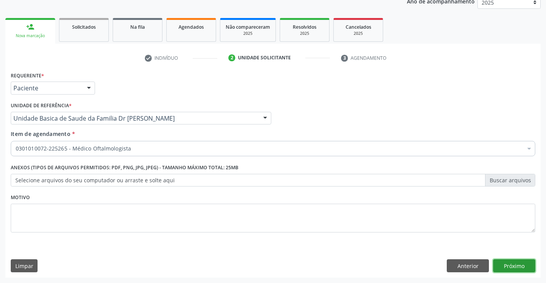
click at [518, 263] on button "Próximo" at bounding box center [515, 266] width 42 height 13
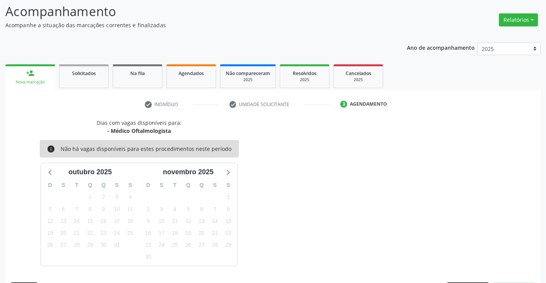
scroll to position [73, 0]
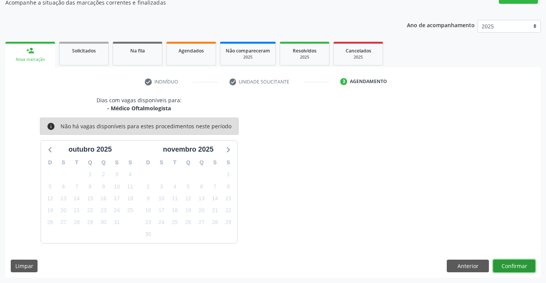
click at [515, 262] on button "Confirmar" at bounding box center [515, 266] width 42 height 13
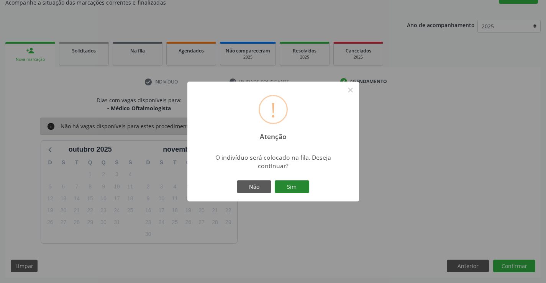
click at [283, 185] on button "Sim" at bounding box center [292, 187] width 35 height 13
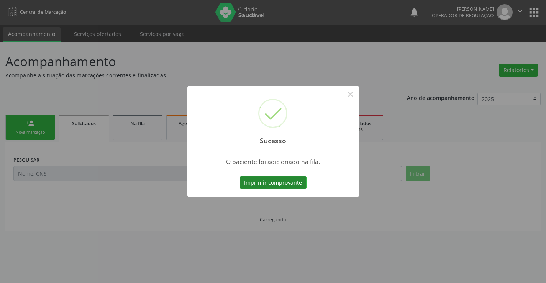
scroll to position [0, 0]
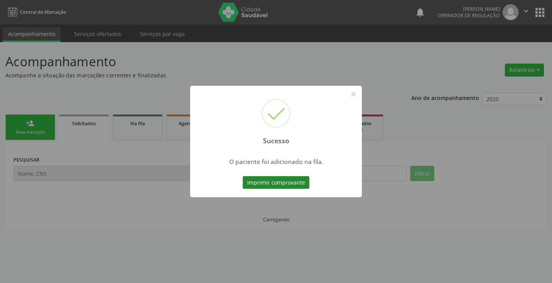
click at [263, 178] on button "Imprimir comprovante" at bounding box center [276, 182] width 67 height 13
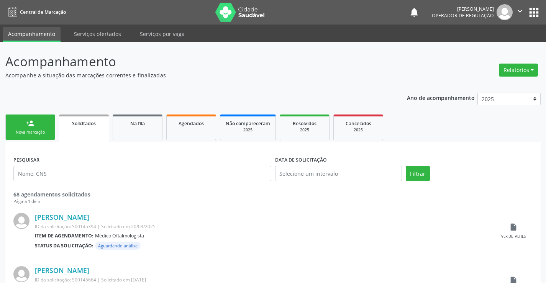
click at [28, 132] on div "Nova marcação" at bounding box center [30, 133] width 38 height 6
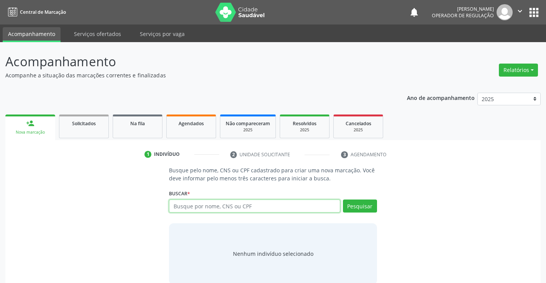
click at [253, 207] on input "text" at bounding box center [254, 206] width 171 height 13
type input "708108563150331"
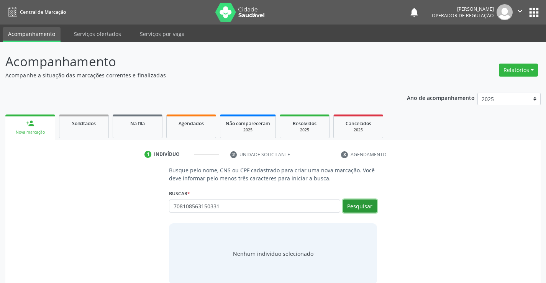
click at [363, 206] on button "Pesquisar" at bounding box center [360, 206] width 34 height 13
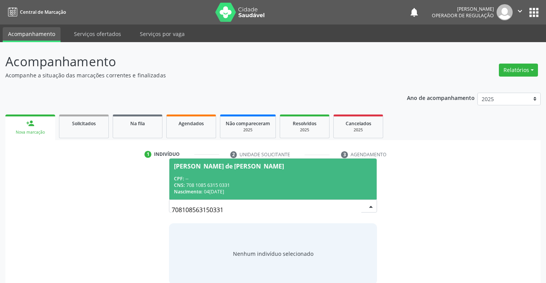
click at [357, 205] on input "708108563150331" at bounding box center [266, 209] width 189 height 15
click at [249, 183] on div "CNS: 708 1085 6315 0331" at bounding box center [273, 185] width 198 height 7
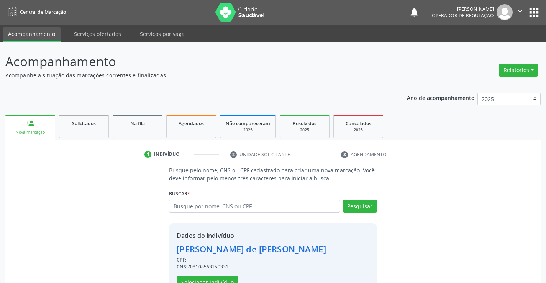
scroll to position [24, 0]
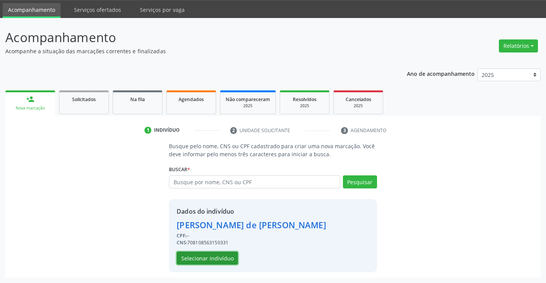
click at [198, 257] on button "Selecionar indivíduo" at bounding box center [207, 258] width 61 height 13
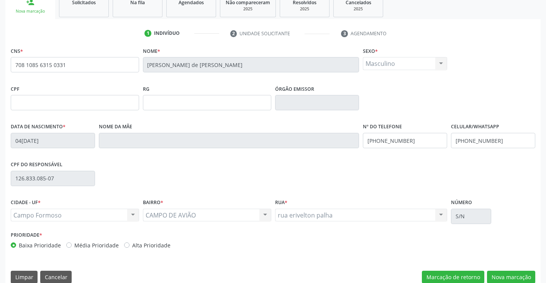
scroll to position [132, 0]
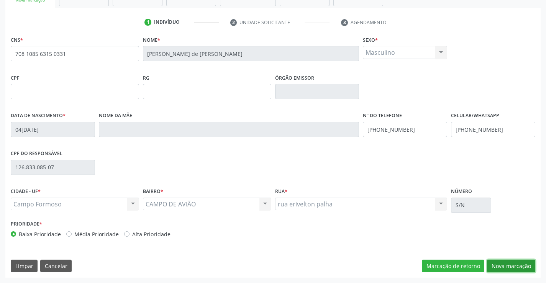
click at [513, 263] on button "Nova marcação" at bounding box center [511, 266] width 48 height 13
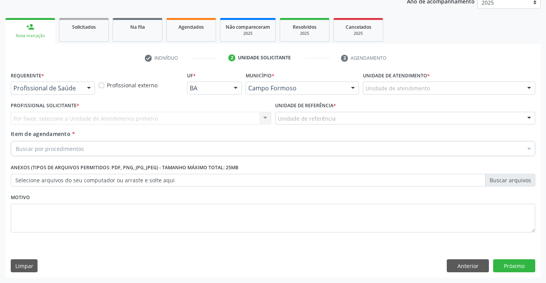
scroll to position [97, 0]
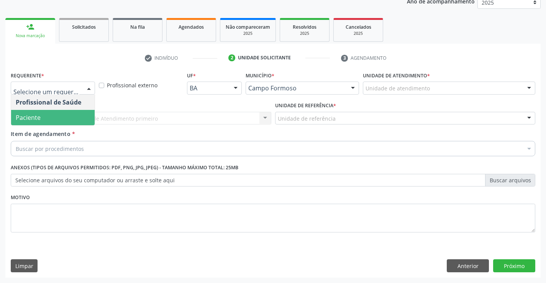
click at [49, 114] on span "Paciente" at bounding box center [53, 117] width 84 height 15
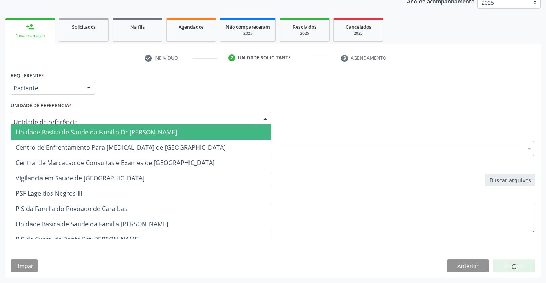
click at [49, 114] on div at bounding box center [141, 118] width 261 height 13
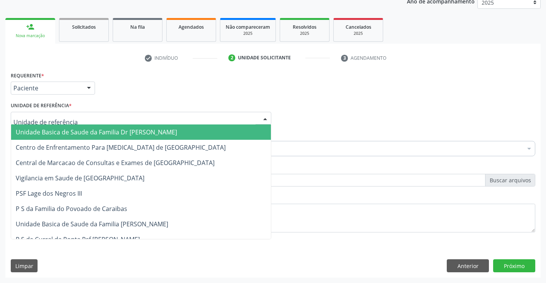
click at [56, 132] on span "Unidade Basica de Saude da Familia Dr [PERSON_NAME]" at bounding box center [96, 132] width 161 height 8
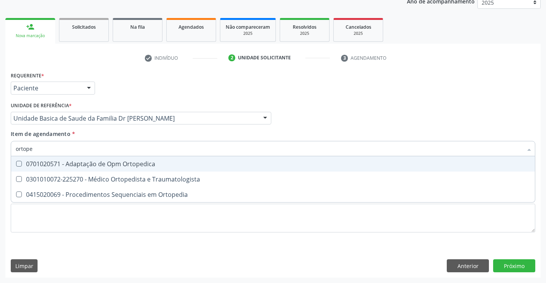
type input "ortoped"
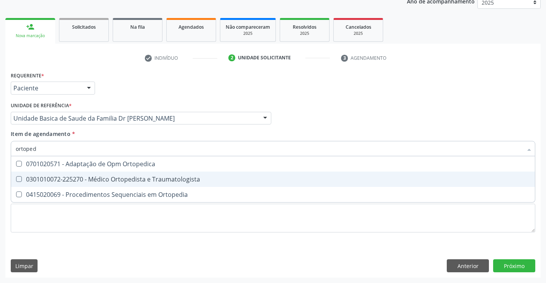
click at [118, 179] on div "0301010072-225270 - Médico Ortopedista e Traumatologista" at bounding box center [273, 179] width 515 height 6
checkbox Traumatologista "true"
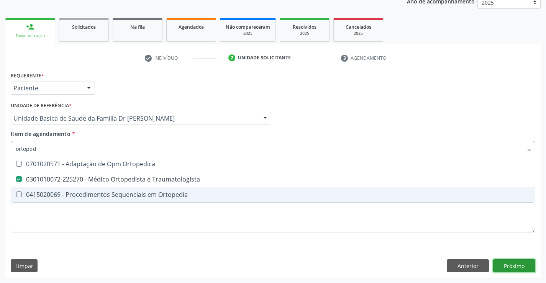
click at [507, 263] on div "Requerente * Paciente Profissional de Saúde Paciente Nenhum resultado encontrad…" at bounding box center [273, 174] width 536 height 208
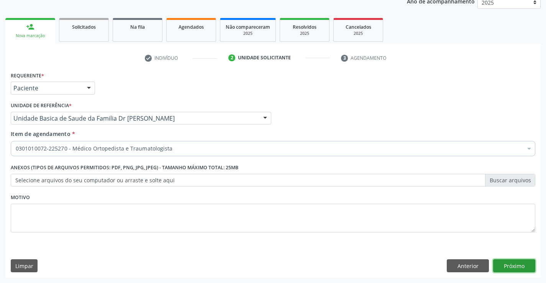
click at [507, 263] on button "Próximo" at bounding box center [515, 266] width 42 height 13
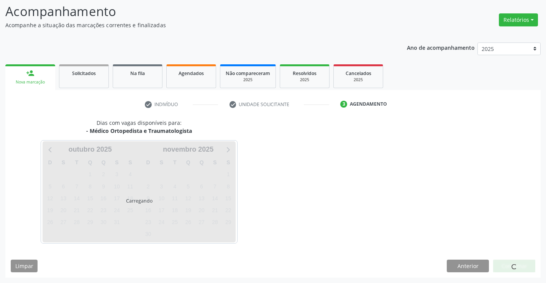
scroll to position [50, 0]
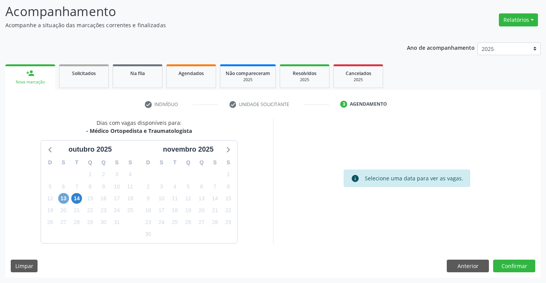
click at [65, 199] on span "13" at bounding box center [63, 198] width 11 height 11
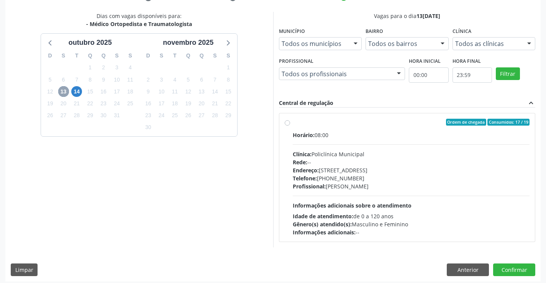
scroll to position [161, 0]
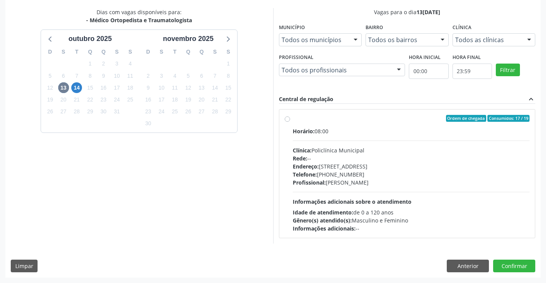
click at [368, 126] on label "Ordem de chegada Consumidos: 17 / 19 Horário: 08:00 Clínica: Policlínica Munici…" at bounding box center [411, 174] width 237 height 118
click at [290, 122] on input "Ordem de chegada Consumidos: 17 / 19 Horário: 08:00 Clínica: Policlínica Munici…" at bounding box center [287, 118] width 5 height 7
radio input "true"
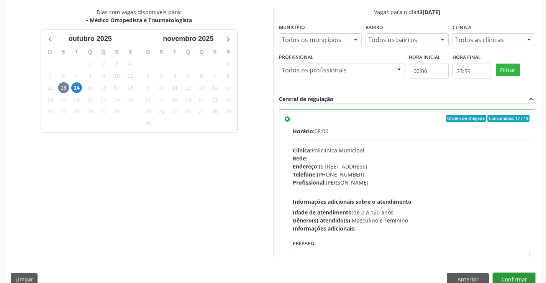
click at [509, 275] on button "Confirmar" at bounding box center [515, 279] width 42 height 13
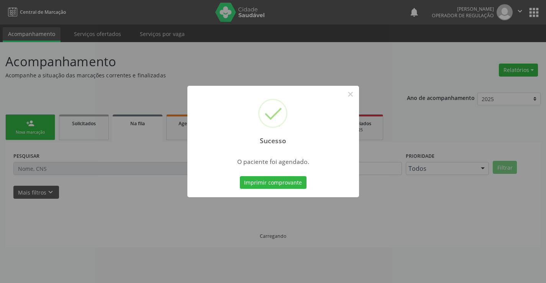
scroll to position [0, 0]
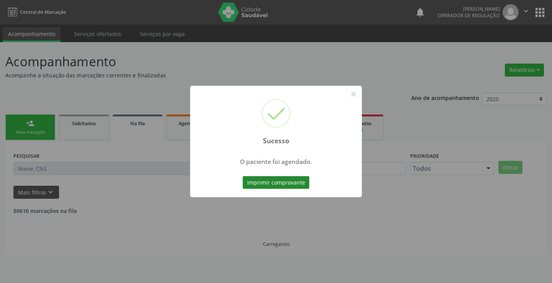
click at [269, 185] on button "Imprimir comprovante" at bounding box center [276, 182] width 67 height 13
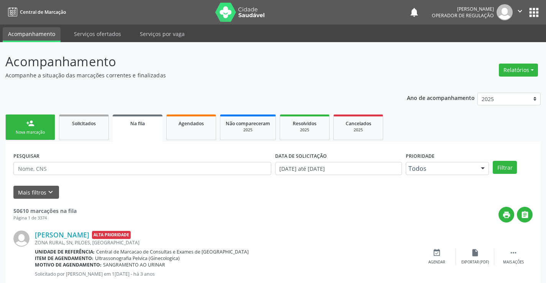
click at [36, 121] on link "person_add Nova marcação" at bounding box center [30, 128] width 50 height 26
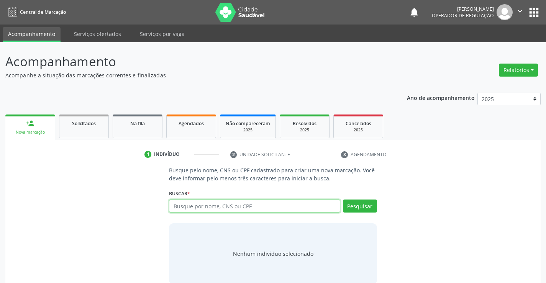
click at [259, 208] on input "text" at bounding box center [254, 206] width 171 height 13
type input "708008812723624"
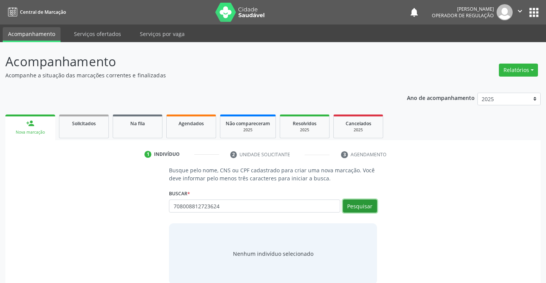
click at [372, 204] on button "Pesquisar" at bounding box center [360, 206] width 34 height 13
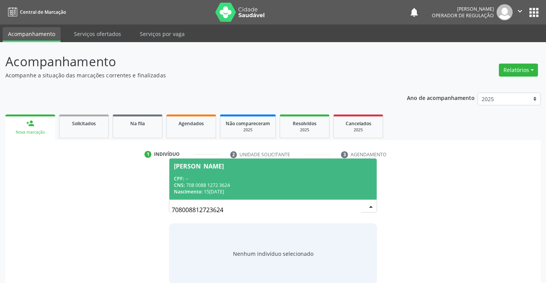
click at [247, 176] on div "CPF: --" at bounding box center [273, 179] width 198 height 7
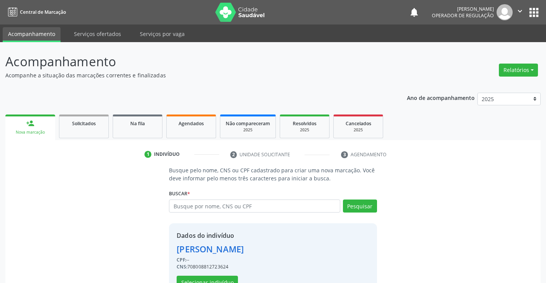
scroll to position [24, 0]
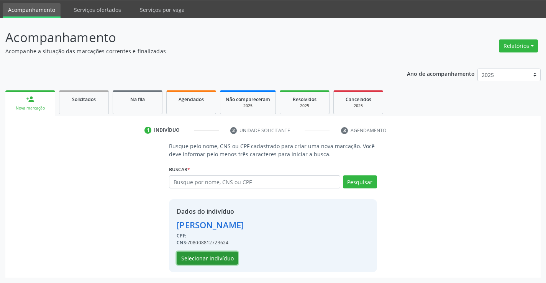
click at [200, 257] on button "Selecionar indivíduo" at bounding box center [207, 258] width 61 height 13
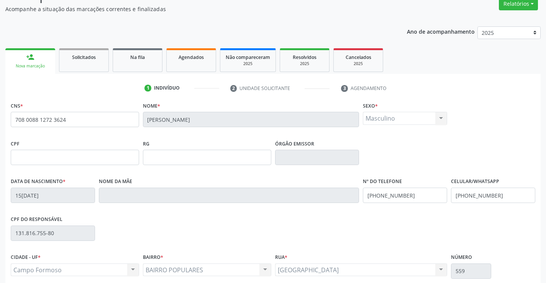
scroll to position [132, 0]
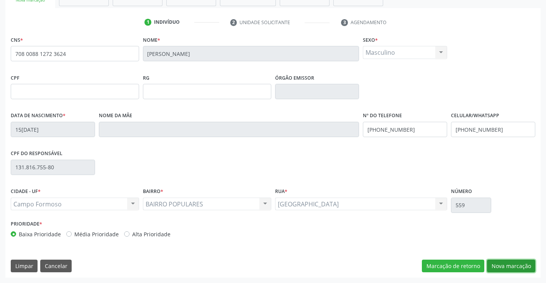
click at [512, 268] on button "Nova marcação" at bounding box center [511, 266] width 48 height 13
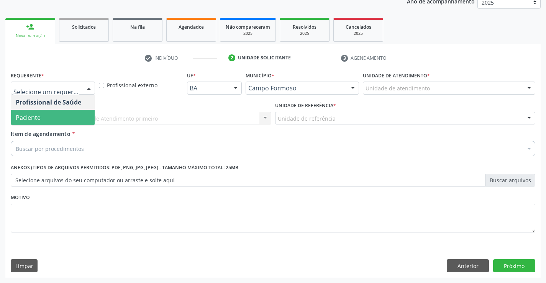
click at [40, 117] on span "Paciente" at bounding box center [28, 118] width 25 height 8
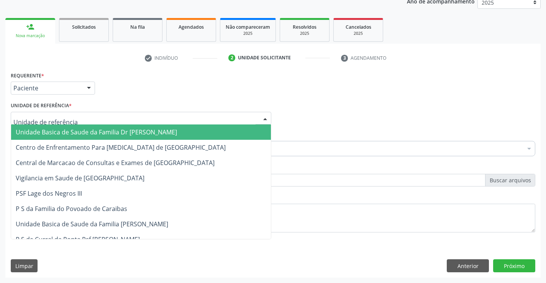
click at [51, 126] on span "Unidade Basica de Saude da Familia Dr [PERSON_NAME]" at bounding box center [141, 132] width 260 height 15
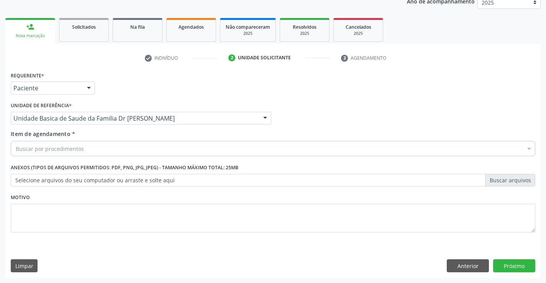
click at [67, 154] on div "Buscar por procedimentos" at bounding box center [273, 148] width 525 height 15
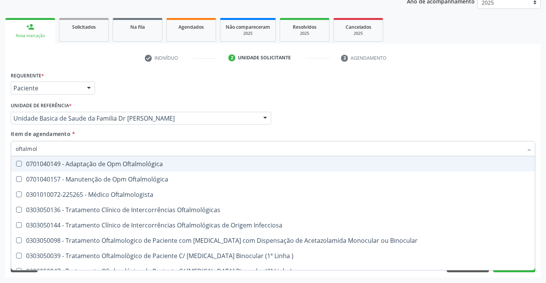
type input "oftalmolo"
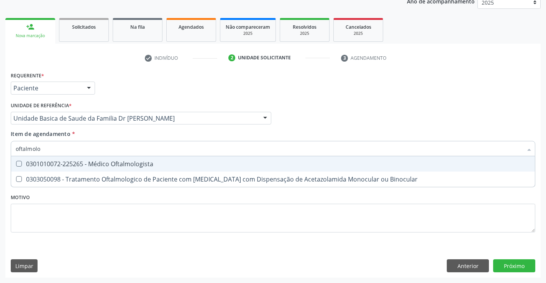
click at [86, 162] on div "0301010072-225265 - Médico Oftalmologista" at bounding box center [273, 164] width 515 height 6
checkbox Oftalmologista "true"
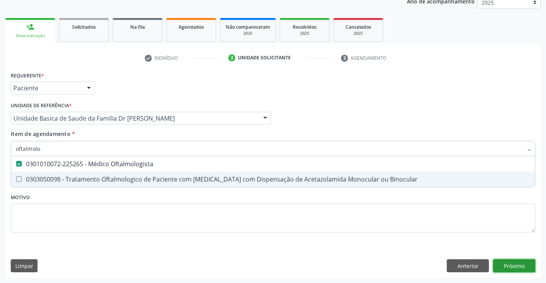
click at [513, 266] on div "Requerente * Paciente Profissional de Saúde Paciente Nenhum resultado encontrad…" at bounding box center [273, 174] width 536 height 208
checkbox Binocular "true"
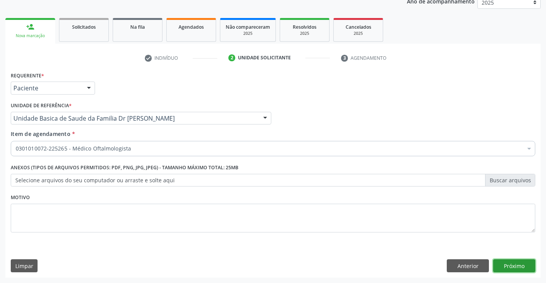
click at [513, 266] on button "Próximo" at bounding box center [515, 266] width 42 height 13
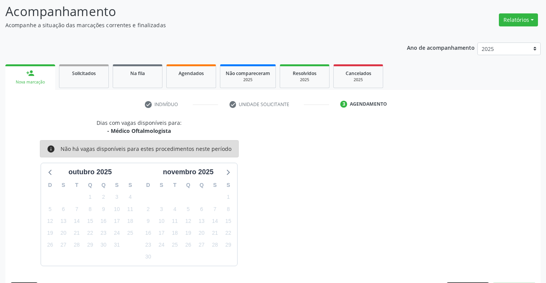
scroll to position [73, 0]
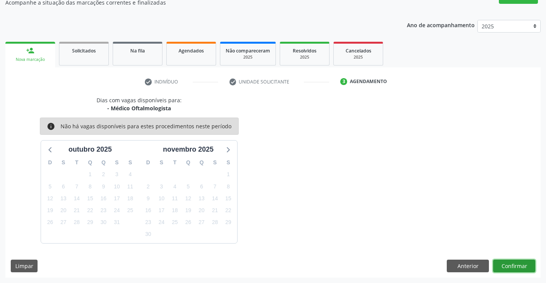
click at [513, 266] on button "Confirmar" at bounding box center [515, 266] width 42 height 13
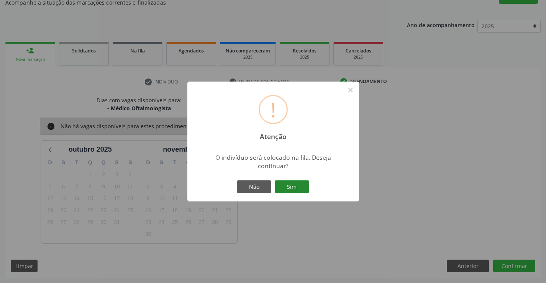
click at [293, 184] on button "Sim" at bounding box center [292, 187] width 35 height 13
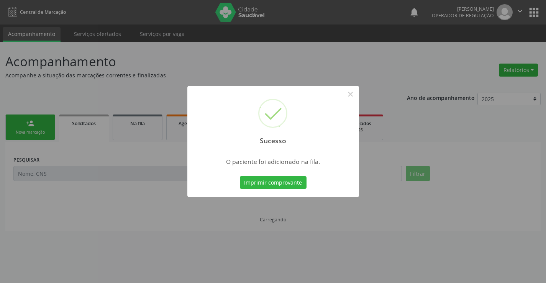
scroll to position [0, 0]
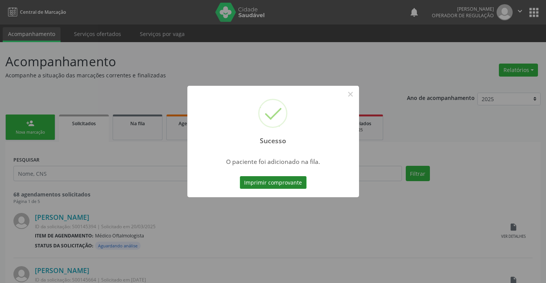
click at [273, 178] on button "Imprimir comprovante" at bounding box center [273, 182] width 67 height 13
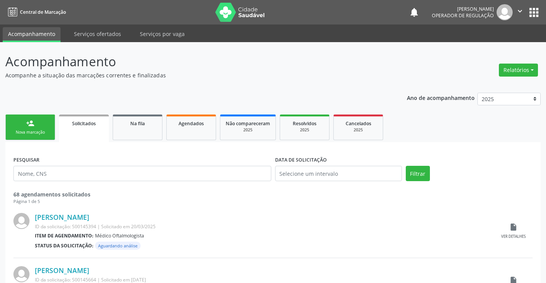
click at [34, 125] on div "person_add" at bounding box center [30, 123] width 8 height 8
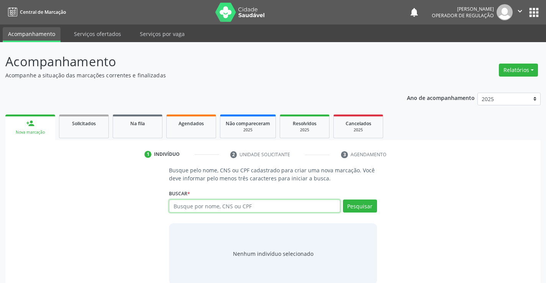
click at [260, 209] on input "text" at bounding box center [254, 206] width 171 height 13
drag, startPoint x: 153, startPoint y: 14, endPoint x: 237, endPoint y: 203, distance: 206.7
click at [237, 203] on input "text" at bounding box center [254, 206] width 171 height 13
click at [209, 204] on input "text" at bounding box center [254, 206] width 171 height 13
type input "704605655085021"
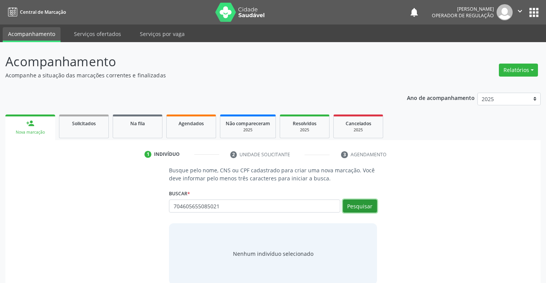
click at [368, 204] on button "Pesquisar" at bounding box center [360, 206] width 34 height 13
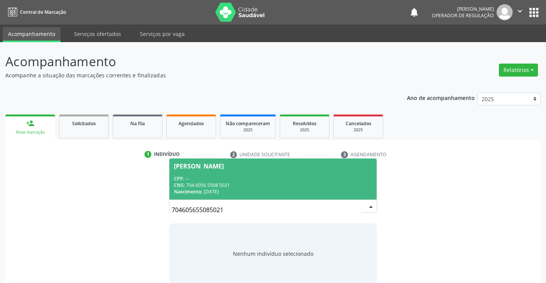
click at [237, 180] on div "CPF: --" at bounding box center [273, 179] width 198 height 7
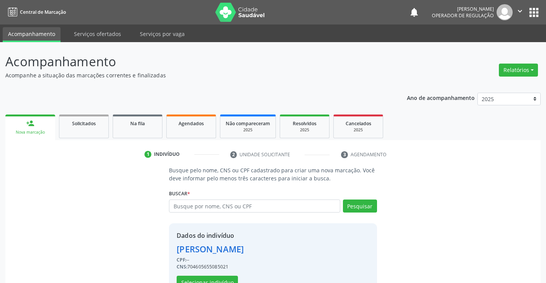
scroll to position [24, 0]
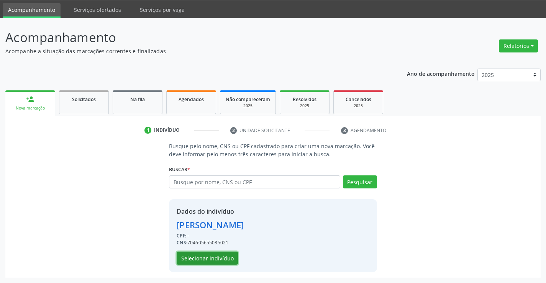
click at [201, 256] on button "Selecionar indivíduo" at bounding box center [207, 258] width 61 height 13
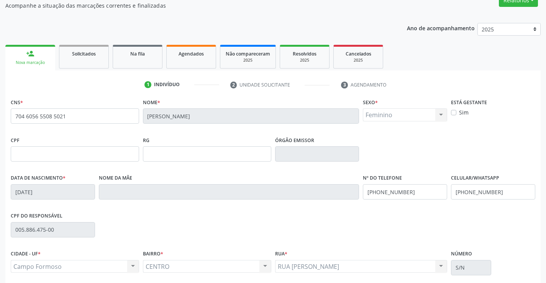
scroll to position [132, 0]
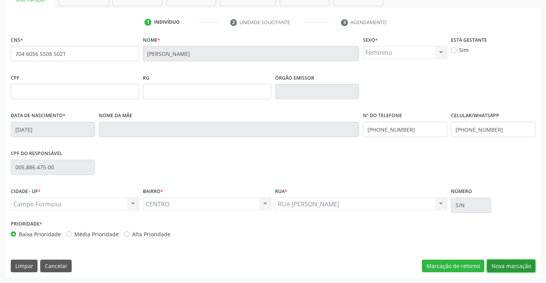
click at [517, 265] on button "Nova marcação" at bounding box center [511, 266] width 48 height 13
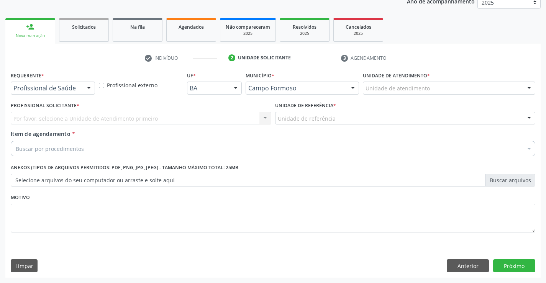
scroll to position [97, 0]
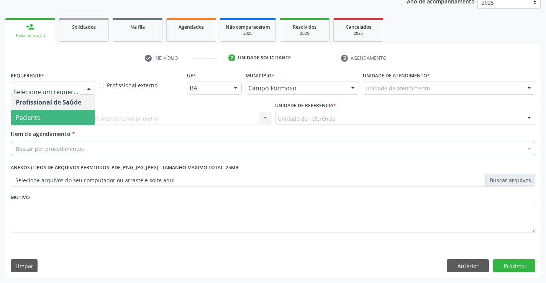
click at [46, 118] on span "Paciente" at bounding box center [53, 117] width 84 height 15
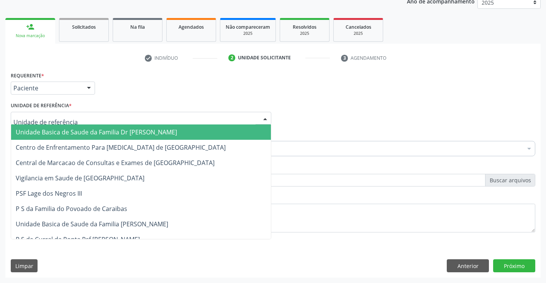
click at [50, 130] on span "Unidade Basica de Saude da Familia Dr [PERSON_NAME]" at bounding box center [96, 132] width 161 height 8
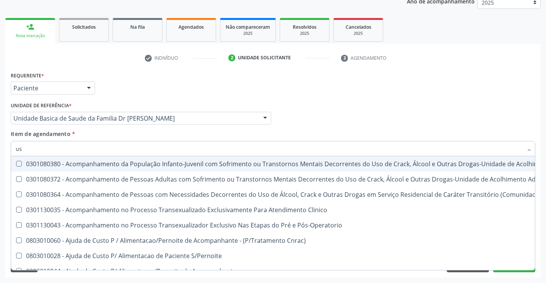
type input "usg"
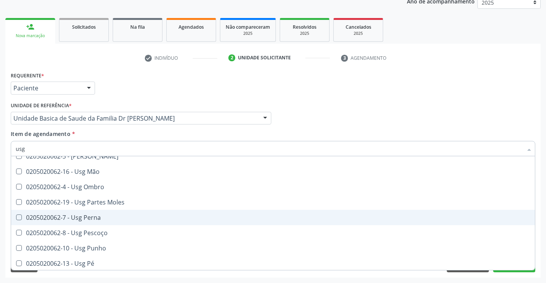
scroll to position [153, 0]
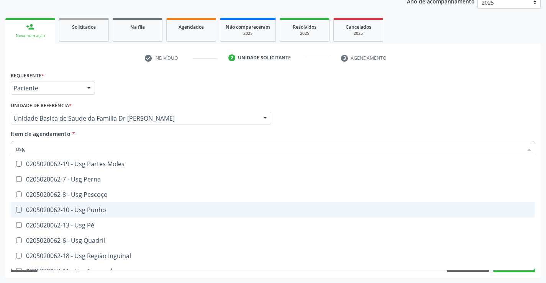
click at [112, 210] on div "0205020062-10 - Usg Punho" at bounding box center [273, 210] width 515 height 6
checkbox Punho "true"
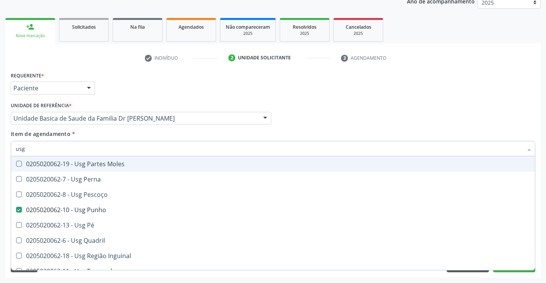
type input "usg"
click at [114, 134] on div "Item de agendamento * usg Desfazer seleção 0205020062-14 - Usg Axila 0205020062…" at bounding box center [273, 142] width 525 height 24
checkbox Braço "true"
checkbox Punho "false"
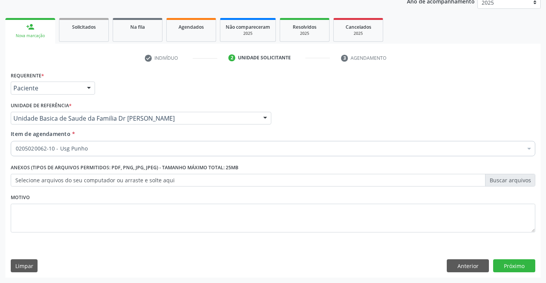
scroll to position [0, 0]
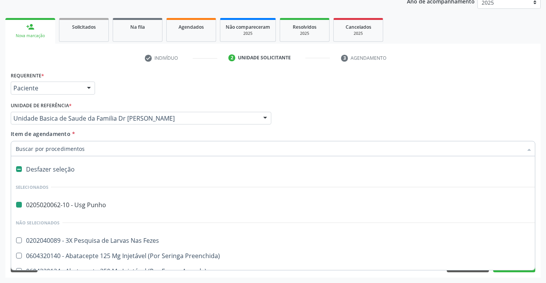
type input "c"
checkbox Punho "false"
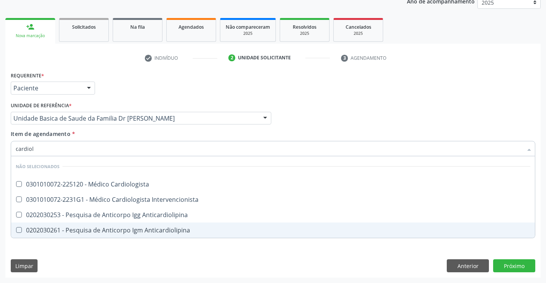
type input "cardiolo"
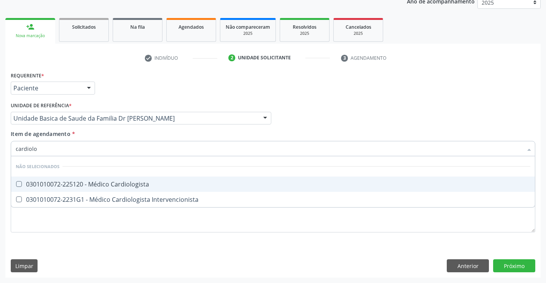
click at [141, 184] on div "0301010072-225120 - Médico Cardiologista" at bounding box center [273, 184] width 515 height 6
checkbox Cardiologista "true"
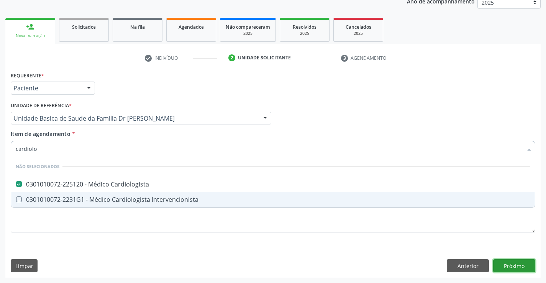
click at [517, 264] on div "Requerente * Paciente Profissional de Saúde Paciente Nenhum resultado encontrad…" at bounding box center [273, 174] width 536 height 208
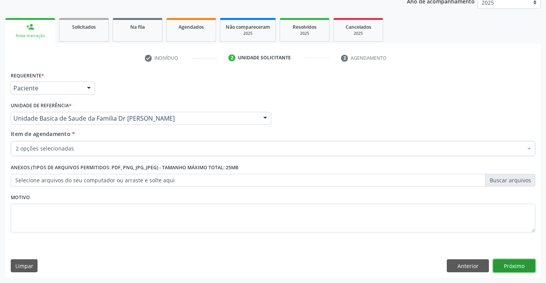
click at [517, 264] on button "Próximo" at bounding box center [515, 266] width 42 height 13
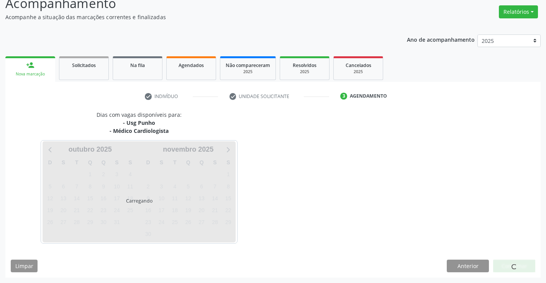
scroll to position [81, 0]
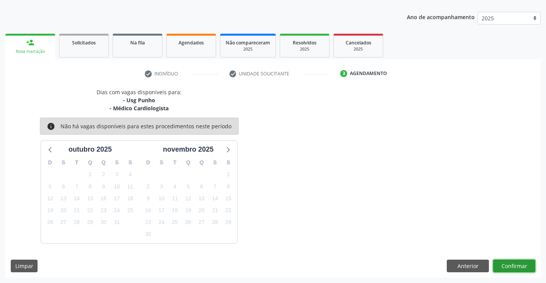
click at [517, 264] on button "Confirmar" at bounding box center [515, 266] width 42 height 13
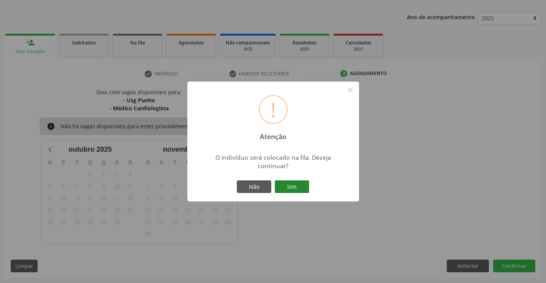
click at [296, 184] on button "Sim" at bounding box center [292, 187] width 35 height 13
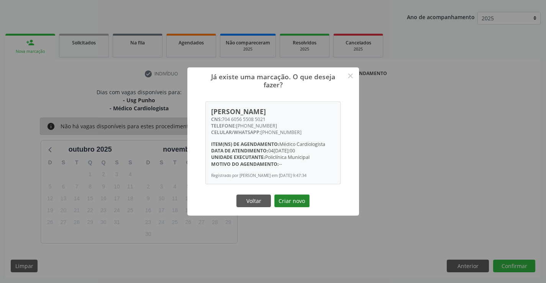
click at [279, 201] on button "Criar novo" at bounding box center [292, 201] width 35 height 13
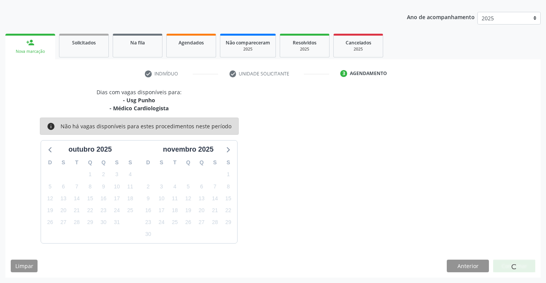
scroll to position [0, 0]
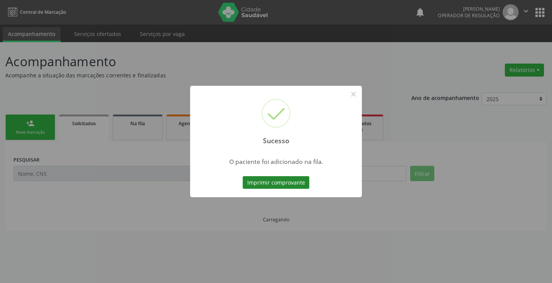
click at [273, 183] on button "Imprimir comprovante" at bounding box center [276, 182] width 67 height 13
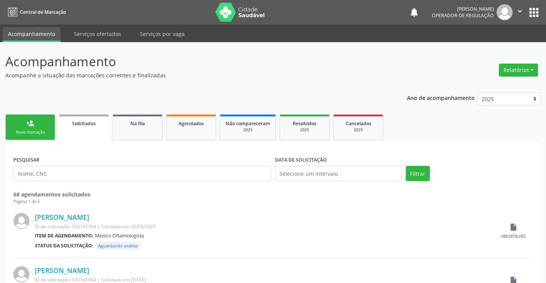
click at [41, 125] on link "person_add Nova marcação" at bounding box center [30, 128] width 50 height 26
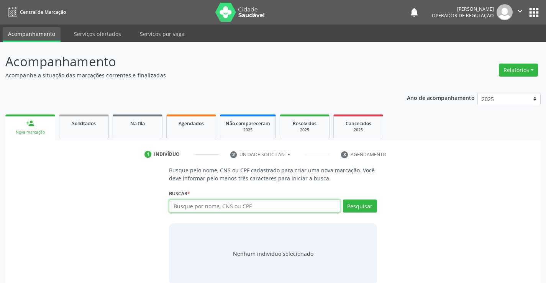
click at [291, 212] on input "text" at bounding box center [254, 206] width 171 height 13
type input "700705917063875"
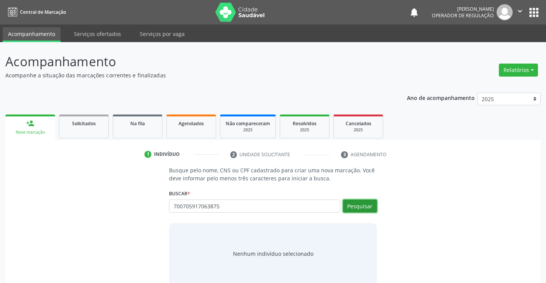
click at [355, 205] on button "Pesquisar" at bounding box center [360, 206] width 34 height 13
type input "700705917063875"
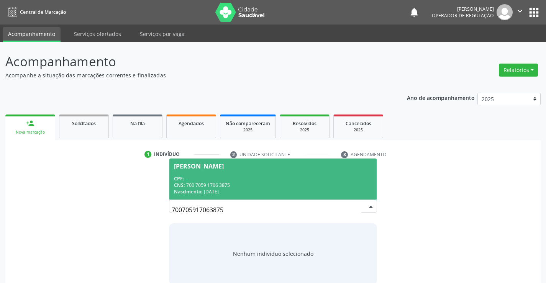
click at [223, 171] on span "[PERSON_NAME] CPF: -- CNS: 700 7059 1706 3875 Nascimento: 19/[DATE]" at bounding box center [273, 179] width 207 height 41
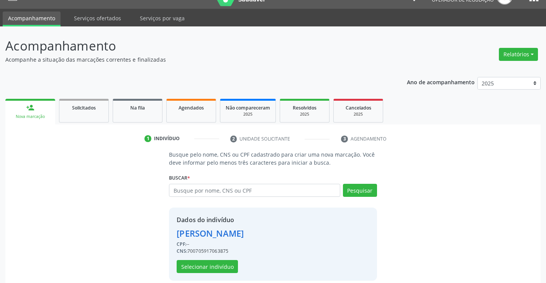
scroll to position [24, 0]
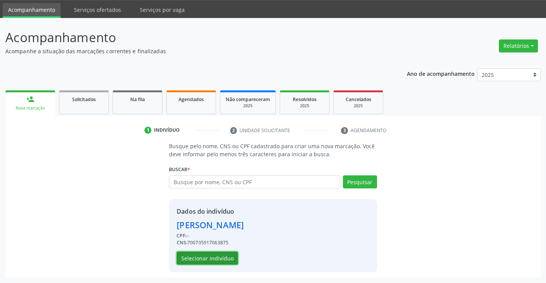
click at [206, 252] on button "Selecionar indivíduo" at bounding box center [207, 258] width 61 height 13
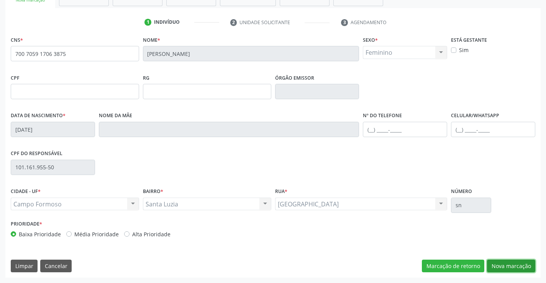
click at [511, 264] on button "Nova marcação" at bounding box center [511, 266] width 48 height 13
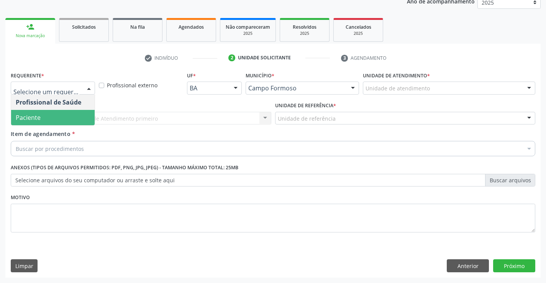
click at [40, 119] on span "Paciente" at bounding box center [28, 118] width 25 height 8
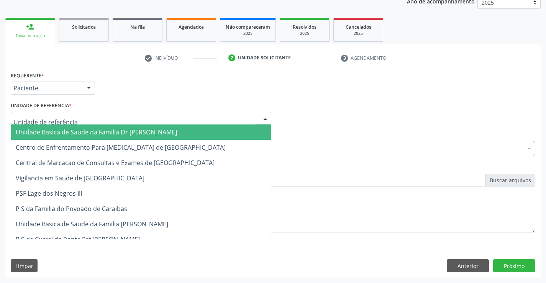
click at [48, 130] on span "Unidade Basica de Saude da Familia Dr [PERSON_NAME]" at bounding box center [96, 132] width 161 height 8
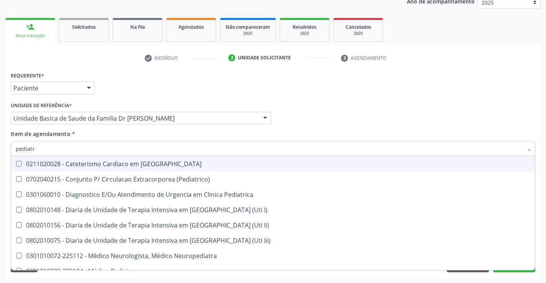
type input "pediatra"
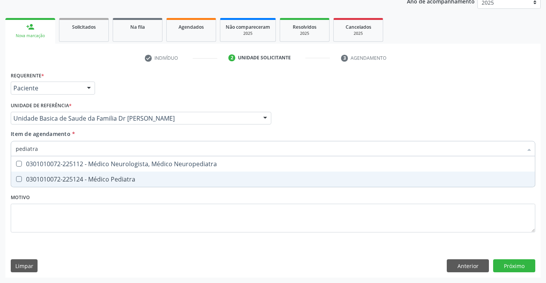
click at [94, 174] on span "0301010072-225124 - Médico Pediatra" at bounding box center [273, 179] width 524 height 15
checkbox Pediatra "true"
click at [513, 267] on div "Requerente * Paciente Profissional de Saúde Paciente Nenhum resultado encontrad…" at bounding box center [273, 174] width 536 height 208
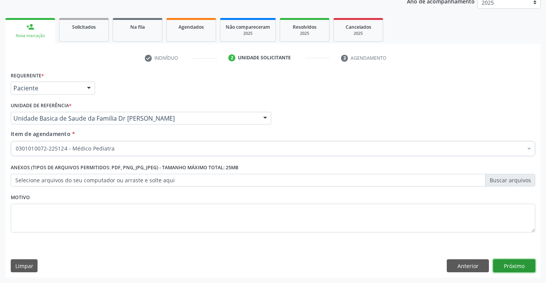
click at [513, 267] on button "Próximo" at bounding box center [515, 266] width 42 height 13
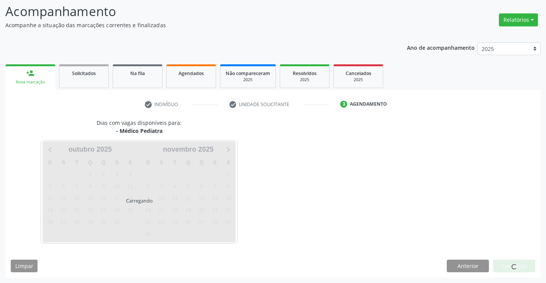
scroll to position [50, 0]
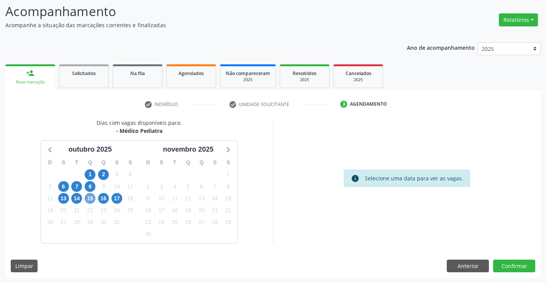
click at [88, 199] on span "15" at bounding box center [90, 198] width 11 height 11
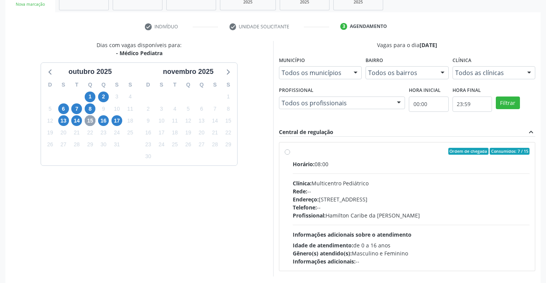
scroll to position [161, 0]
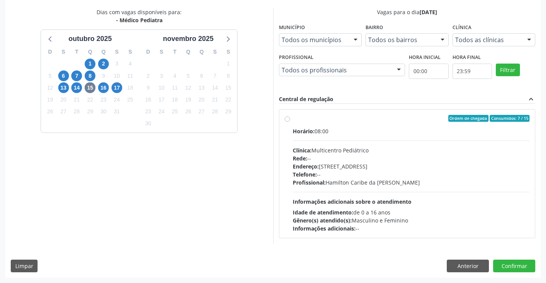
click at [355, 127] on label "Ordem de chegada Consumidos: 7 / 15 Horário: 08:00 Clínica: Multicentro Pediátr…" at bounding box center [411, 174] width 237 height 118
click at [290, 122] on input "Ordem de chegada Consumidos: 7 / 15 Horário: 08:00 Clínica: Multicentro Pediátr…" at bounding box center [287, 118] width 5 height 7
radio input "true"
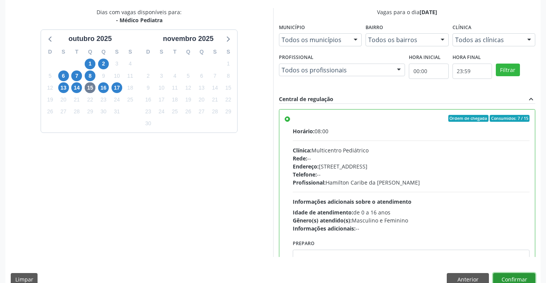
click at [512, 276] on button "Confirmar" at bounding box center [515, 279] width 42 height 13
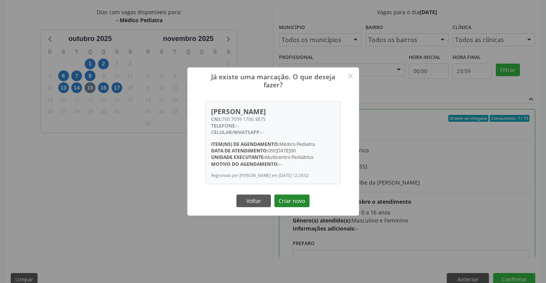
click at [293, 202] on button "Criar novo" at bounding box center [292, 201] width 35 height 13
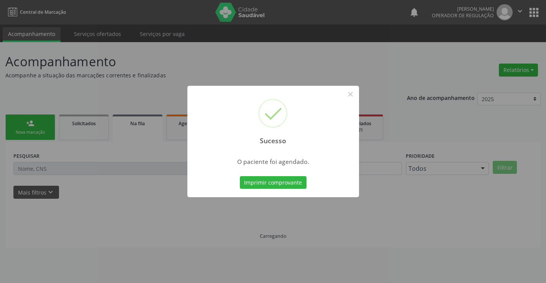
scroll to position [0, 0]
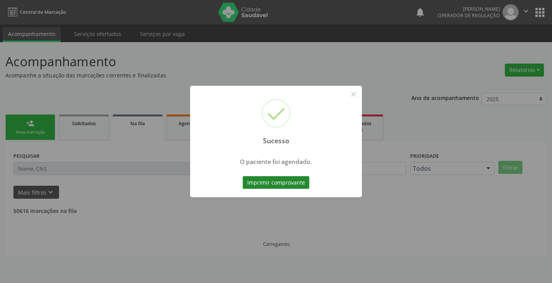
click at [271, 179] on button "Imprimir comprovante" at bounding box center [276, 182] width 67 height 13
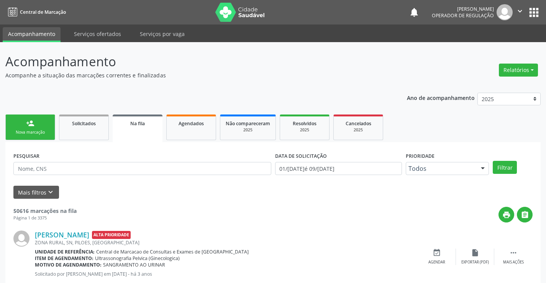
click at [36, 128] on link "person_add Nova marcação" at bounding box center [30, 128] width 50 height 26
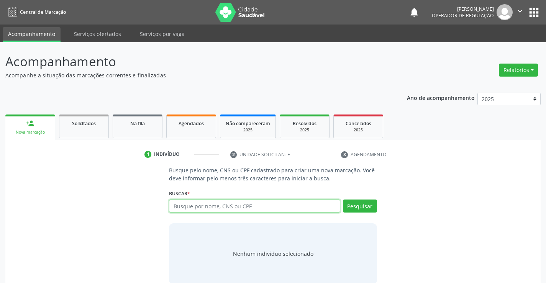
click at [234, 206] on input "text" at bounding box center [254, 206] width 171 height 13
click at [233, 204] on input "text" at bounding box center [254, 206] width 171 height 13
type input "701408621453036"
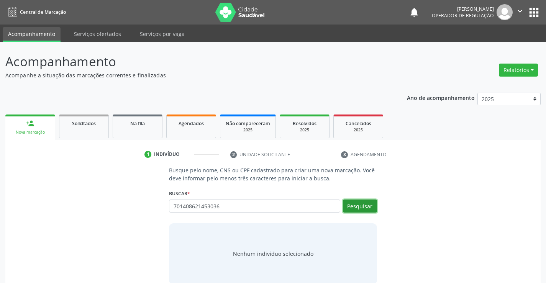
click at [363, 202] on button "Pesquisar" at bounding box center [360, 206] width 34 height 13
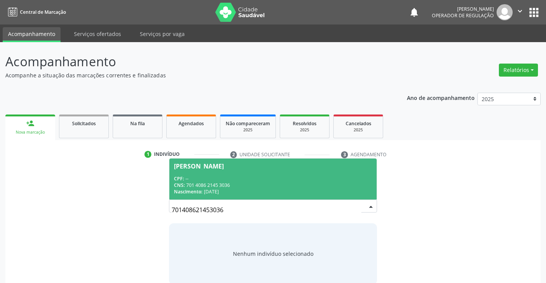
click at [248, 184] on div "CNS: 701 4086 2145 3036" at bounding box center [273, 185] width 198 height 7
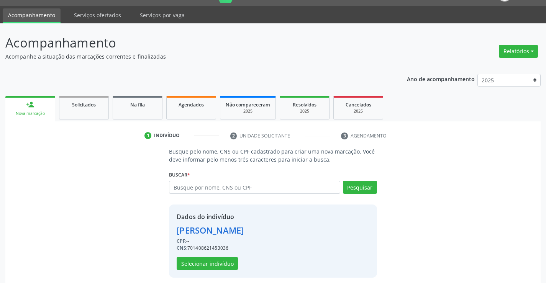
scroll to position [24, 0]
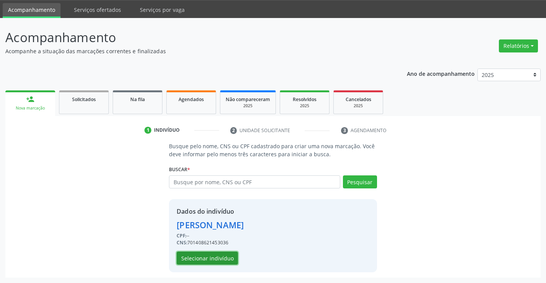
click at [210, 260] on button "Selecionar indivíduo" at bounding box center [207, 258] width 61 height 13
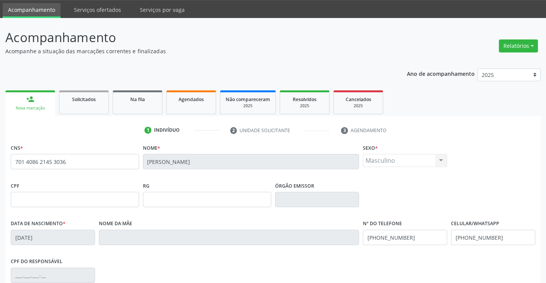
scroll to position [132, 0]
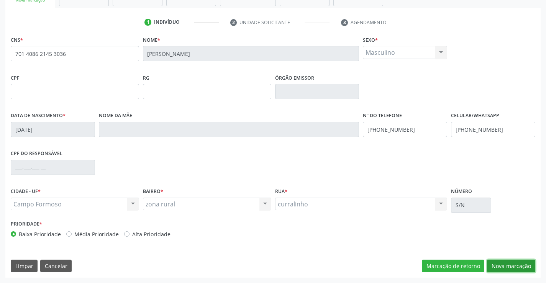
click at [515, 264] on button "Nova marcação" at bounding box center [511, 266] width 48 height 13
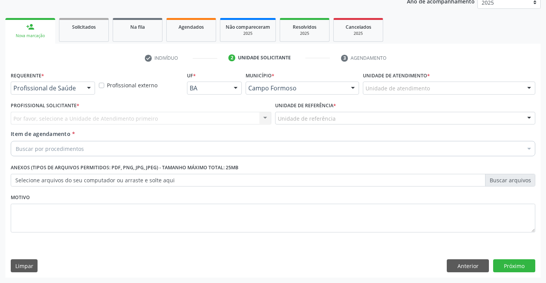
scroll to position [97, 0]
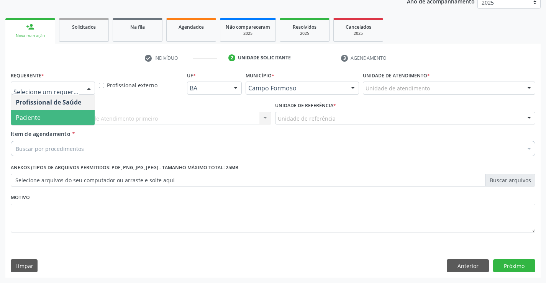
click at [42, 116] on span "Paciente" at bounding box center [53, 117] width 84 height 15
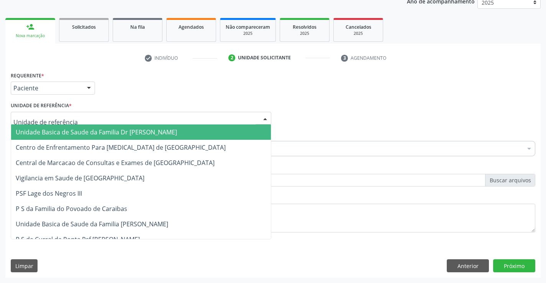
click at [53, 127] on span "Unidade Basica de Saude da Familia Dr [PERSON_NAME]" at bounding box center [141, 132] width 260 height 15
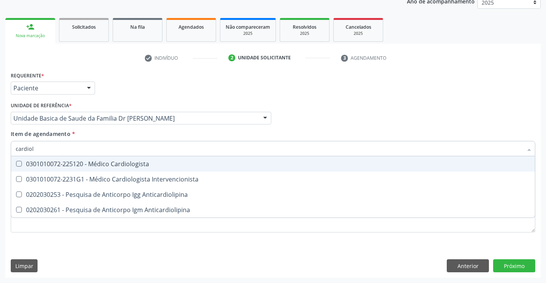
type input "cardiolo"
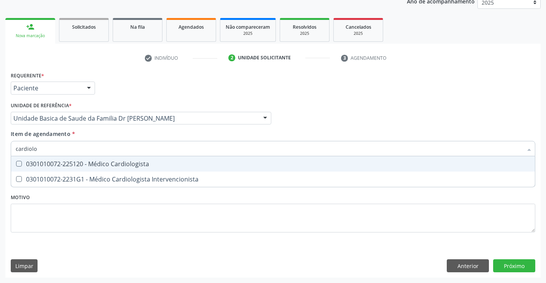
click at [124, 164] on div "0301010072-225120 - Médico Cardiologista" at bounding box center [273, 164] width 515 height 6
checkbox Cardiologista "true"
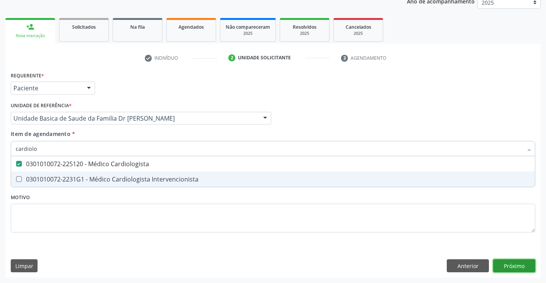
click at [514, 267] on div "Requerente * Paciente Profissional de Saúde Paciente Nenhum resultado encontrad…" at bounding box center [273, 174] width 536 height 208
checkbox Intervencionista "true"
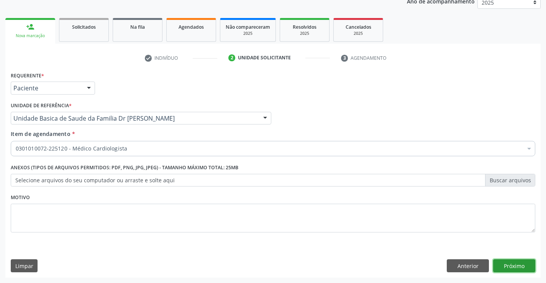
click at [514, 267] on button "Próximo" at bounding box center [515, 266] width 42 height 13
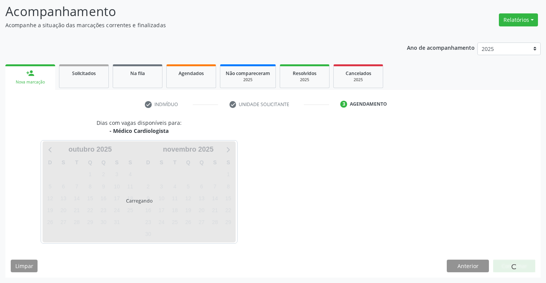
scroll to position [50, 0]
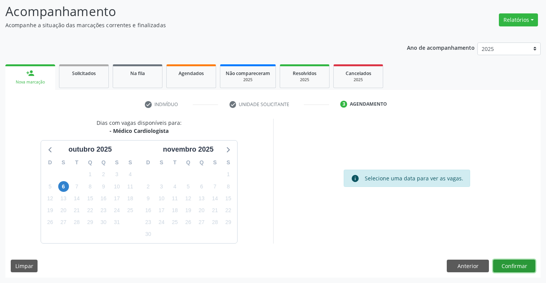
click at [514, 267] on button "Confirmar" at bounding box center [515, 266] width 42 height 13
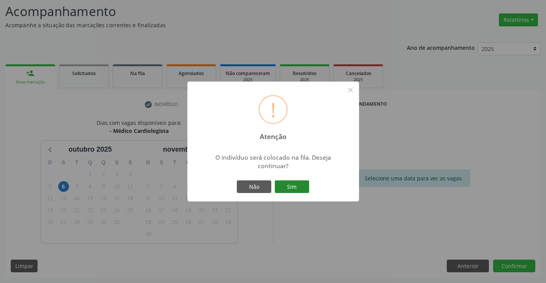
click at [295, 184] on button "Sim" at bounding box center [292, 187] width 35 height 13
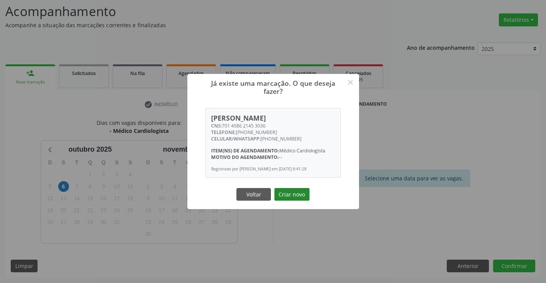
click at [297, 196] on button "Criar novo" at bounding box center [292, 194] width 35 height 13
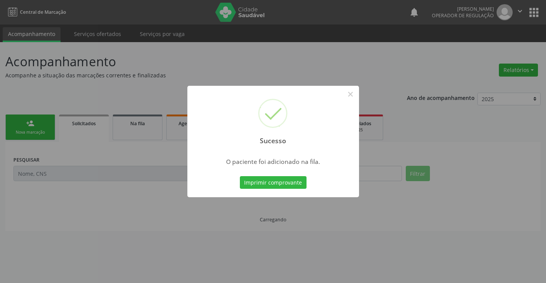
scroll to position [0, 0]
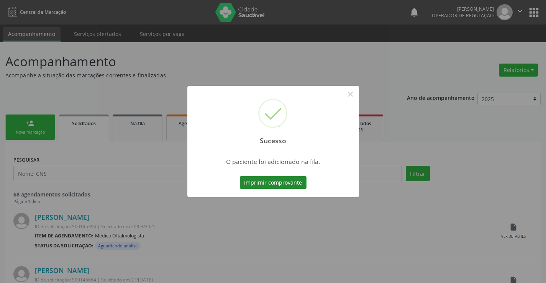
click at [284, 181] on button "Imprimir comprovante" at bounding box center [273, 182] width 67 height 13
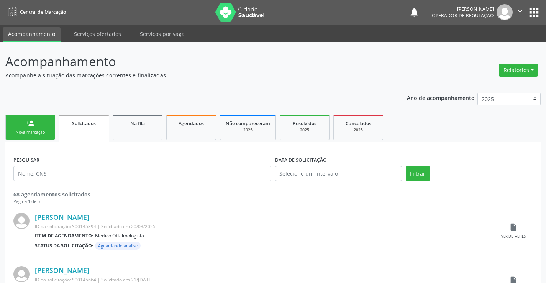
click at [12, 125] on link "person_add Nova marcação" at bounding box center [30, 128] width 50 height 26
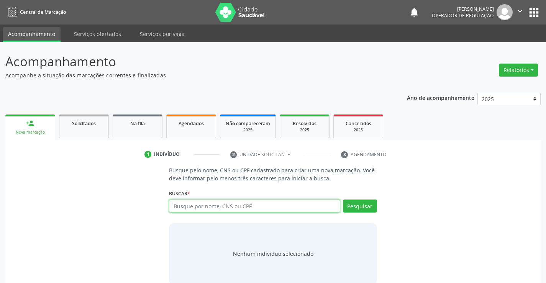
click at [239, 206] on input "text" at bounding box center [254, 206] width 171 height 13
type input "705604445347612"
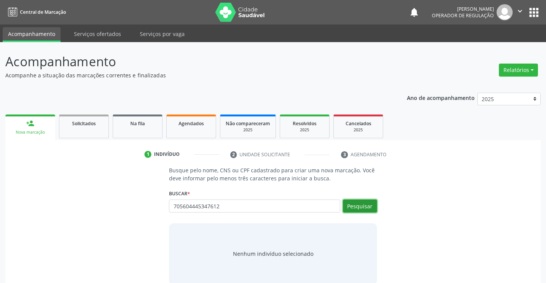
click at [357, 202] on button "Pesquisar" at bounding box center [360, 206] width 34 height 13
type input "705604445347612"
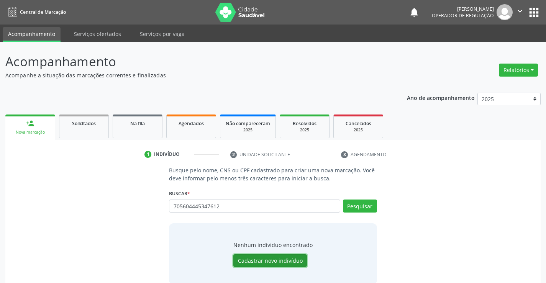
click at [267, 258] on button "Cadastrar novo indivíduo" at bounding box center [271, 261] width 74 height 13
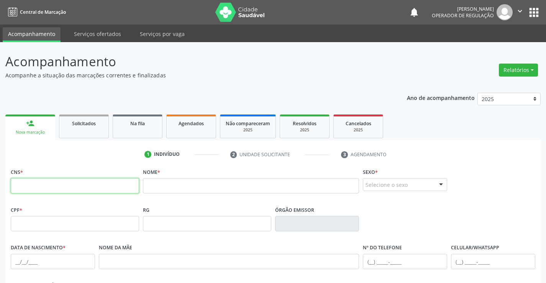
click at [69, 188] on input "text" at bounding box center [75, 185] width 128 height 15
type input "705 6044 4534 7612"
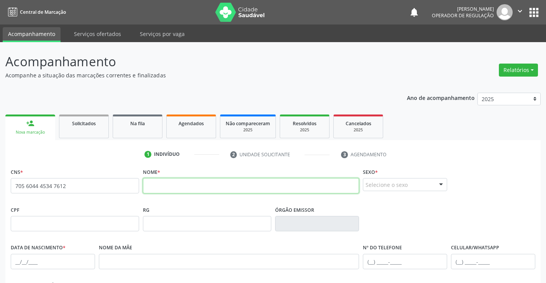
click at [170, 188] on input "text" at bounding box center [251, 185] width 217 height 15
type input "HEITOR [PERSON_NAME]"
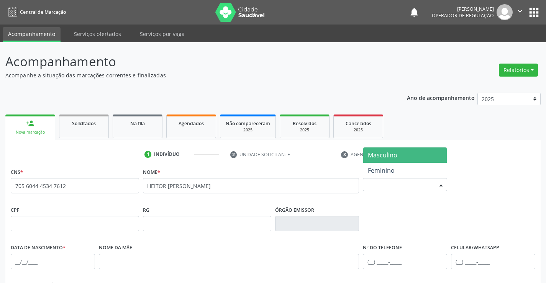
click at [390, 184] on div "Selecione o sexo" at bounding box center [405, 184] width 84 height 13
click at [385, 153] on span "Masculino" at bounding box center [383, 155] width 30 height 8
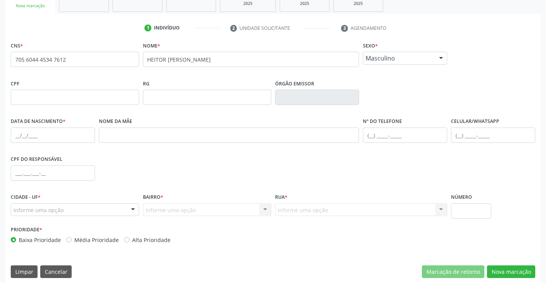
scroll to position [132, 0]
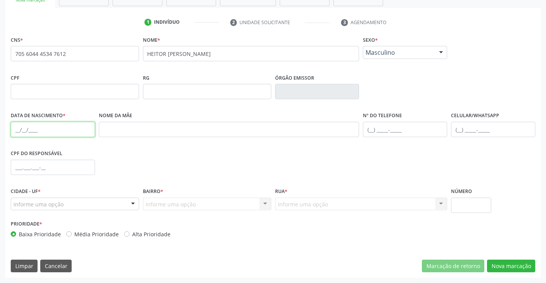
click at [64, 134] on input "text" at bounding box center [53, 129] width 84 height 15
type input "[DATE]"
click at [486, 128] on input "text" at bounding box center [493, 129] width 84 height 15
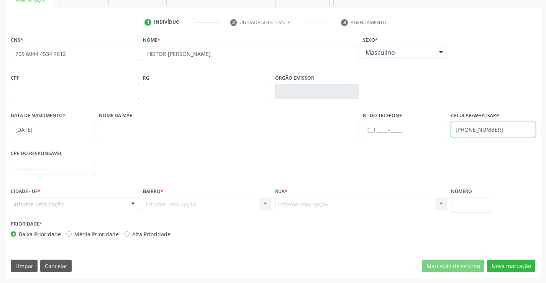
type input "[PHONE_NUMBER]"
click at [87, 198] on div "Informe uma opção" at bounding box center [75, 204] width 128 height 13
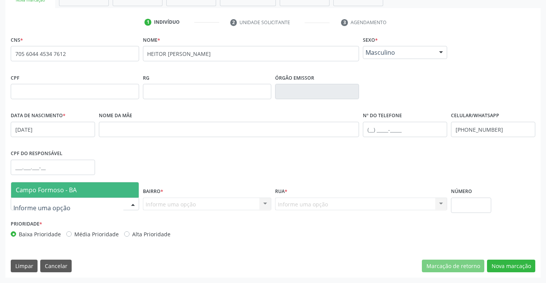
click at [87, 194] on span "Campo Formoso - BA" at bounding box center [75, 190] width 128 height 15
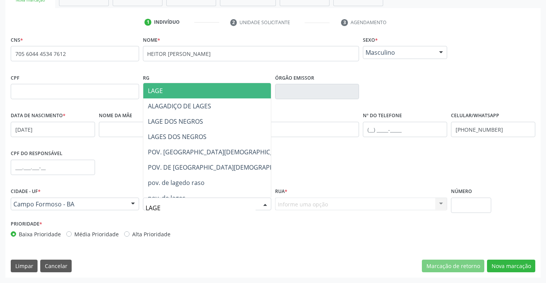
type input "LAGES"
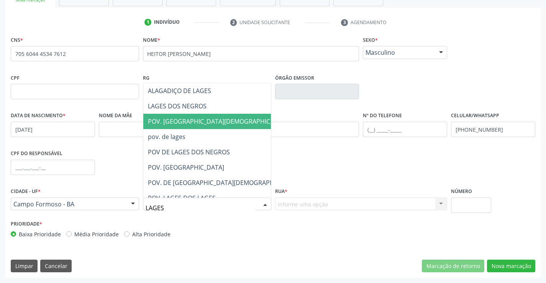
click at [197, 120] on span "POV. [GEOGRAPHIC_DATA][DEMOGRAPHIC_DATA]" at bounding box center [219, 121] width 143 height 8
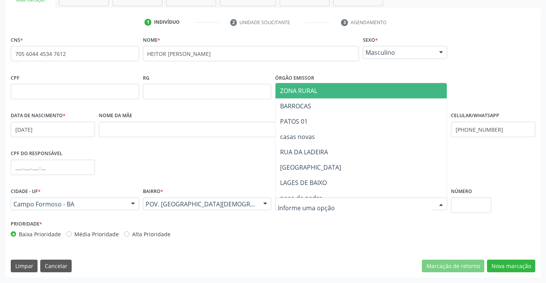
click at [328, 90] on span "ZONA RURAL" at bounding box center [362, 90] width 172 height 15
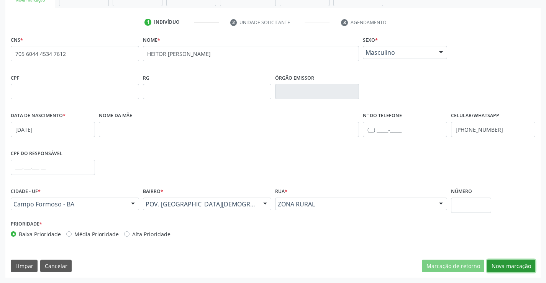
click at [512, 265] on button "Nova marcação" at bounding box center [511, 266] width 48 height 13
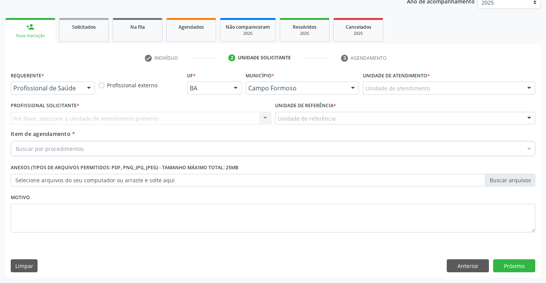
scroll to position [97, 0]
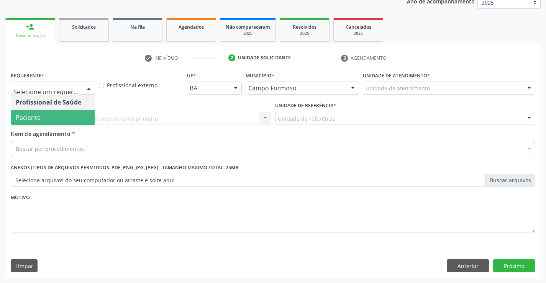
click at [41, 118] on span "Paciente" at bounding box center [53, 117] width 84 height 15
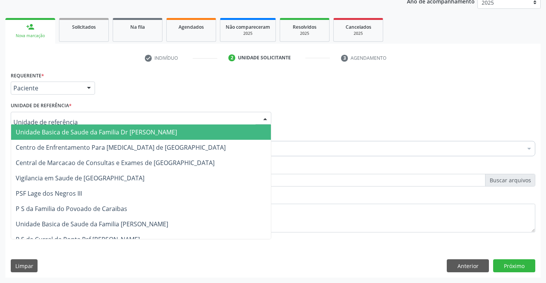
click at [54, 132] on span "Unidade Basica de Saude da Familia Dr [PERSON_NAME]" at bounding box center [96, 132] width 161 height 8
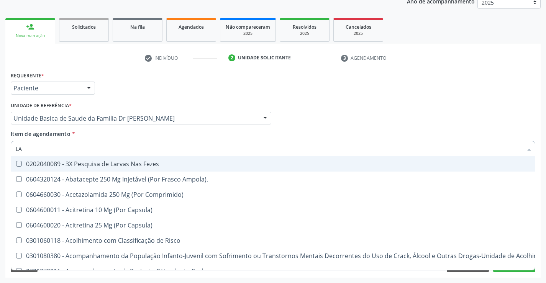
type input "L"
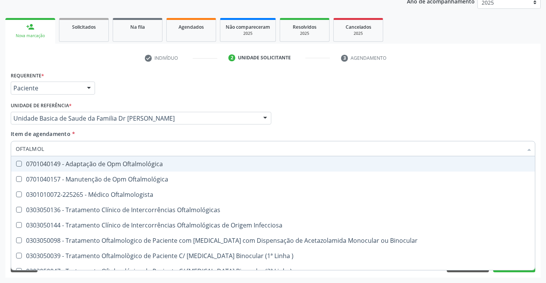
type input "OFTALMOLO"
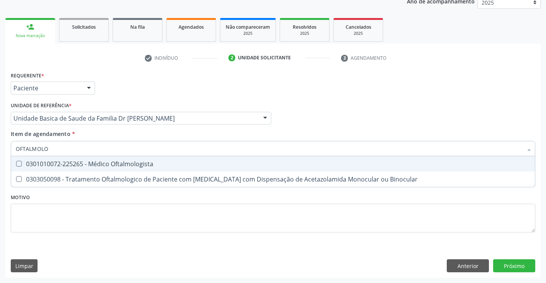
click at [119, 164] on div "0301010072-225265 - Médico Oftalmologista" at bounding box center [273, 164] width 515 height 6
checkbox Oftalmologista "true"
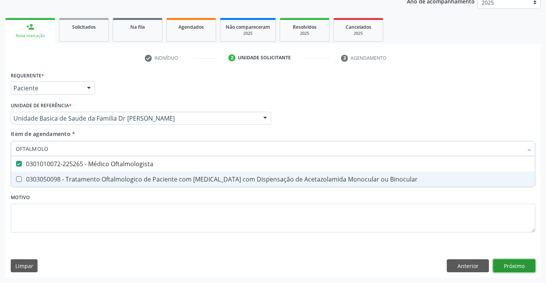
click at [516, 263] on div "Requerente * Paciente Profissional de Saúde Paciente Nenhum resultado encontrad…" at bounding box center [273, 174] width 536 height 208
checkbox Binocular "true"
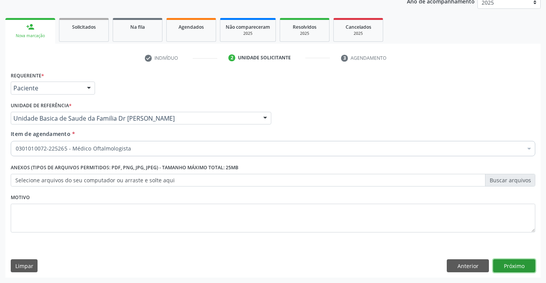
click at [517, 265] on button "Próximo" at bounding box center [515, 266] width 42 height 13
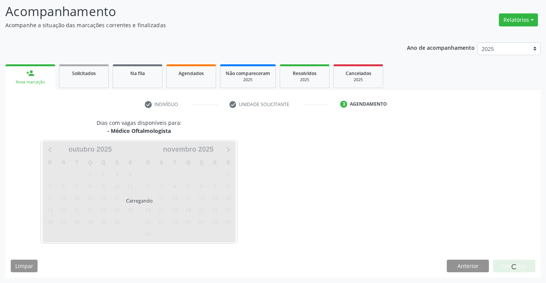
scroll to position [73, 0]
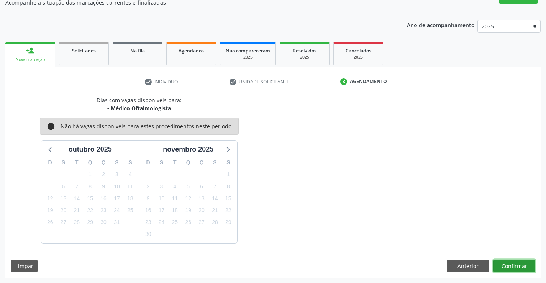
click at [517, 265] on button "Confirmar" at bounding box center [515, 266] width 42 height 13
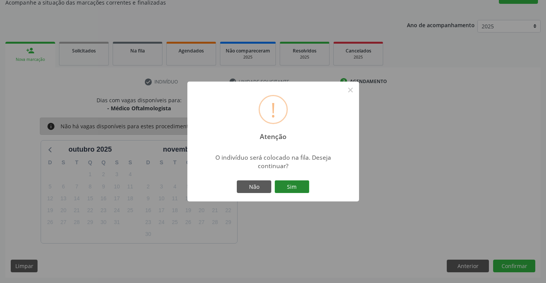
click at [285, 188] on button "Sim" at bounding box center [292, 187] width 35 height 13
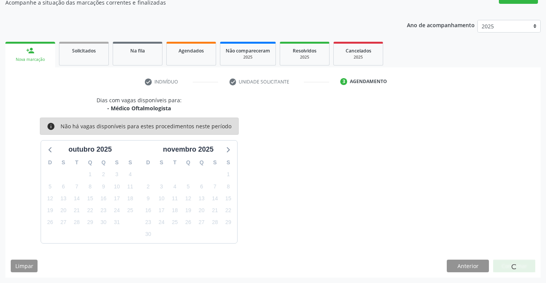
scroll to position [0, 0]
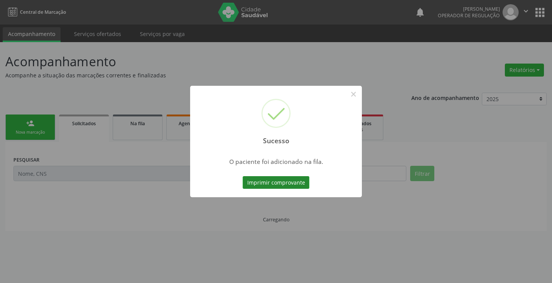
click at [281, 185] on button "Imprimir comprovante" at bounding box center [276, 182] width 67 height 13
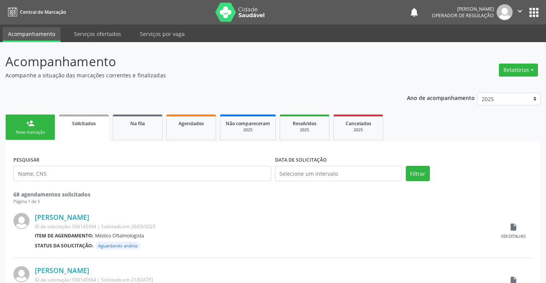
click at [36, 123] on link "person_add Nova marcação" at bounding box center [30, 128] width 50 height 26
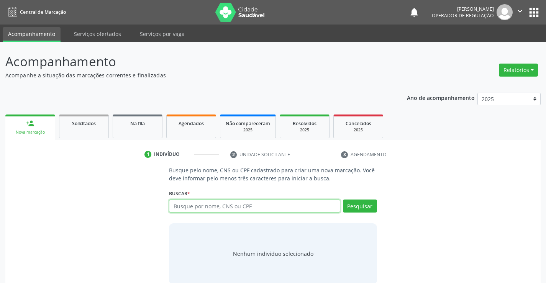
click at [266, 208] on input "text" at bounding box center [254, 206] width 171 height 13
type input "700201969497222"
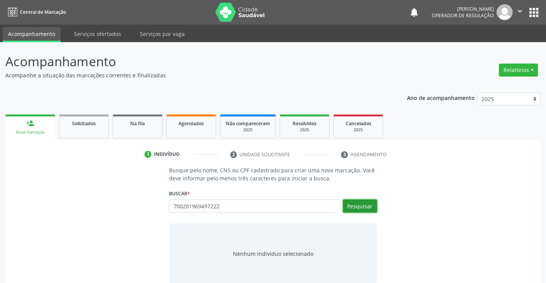
click at [359, 206] on button "Pesquisar" at bounding box center [360, 206] width 34 height 13
type input "700201969497222"
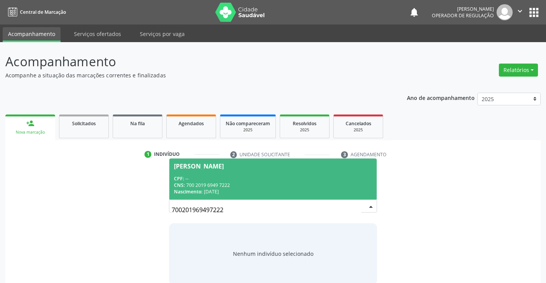
click at [216, 179] on div "CPF: --" at bounding box center [273, 179] width 198 height 7
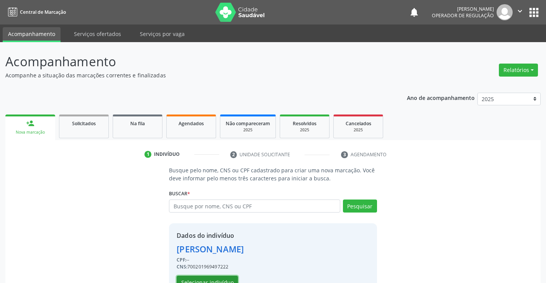
click at [208, 276] on button "Selecionar indivíduo" at bounding box center [207, 282] width 61 height 13
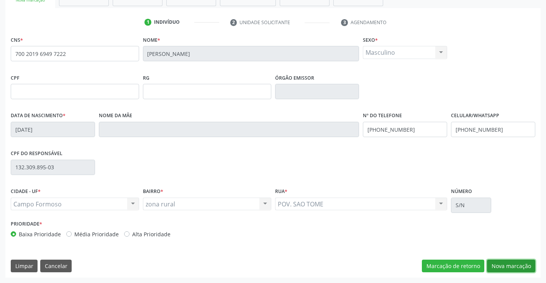
click at [503, 262] on button "Nova marcação" at bounding box center [511, 266] width 48 height 13
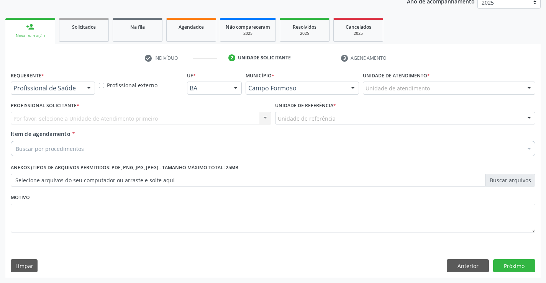
scroll to position [97, 0]
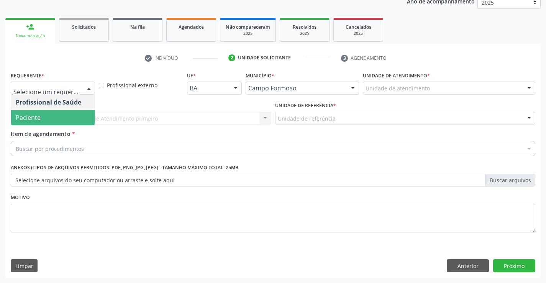
click at [44, 115] on span "Paciente" at bounding box center [53, 117] width 84 height 15
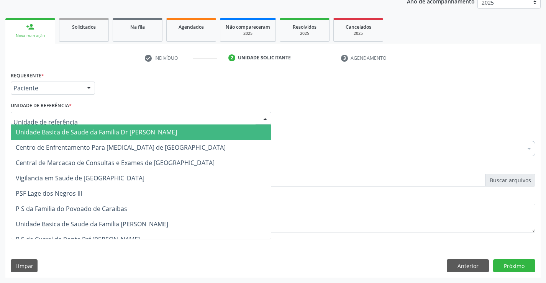
click at [74, 135] on span "Unidade Basica de Saude da Familia Dr [PERSON_NAME]" at bounding box center [96, 132] width 161 height 8
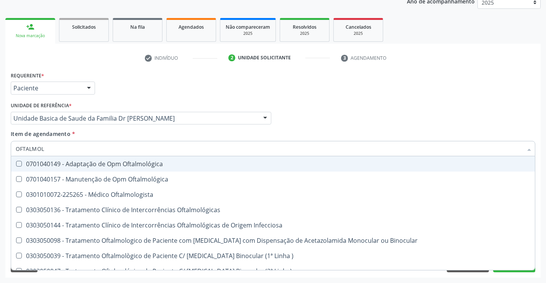
type input "OFTALMOLO"
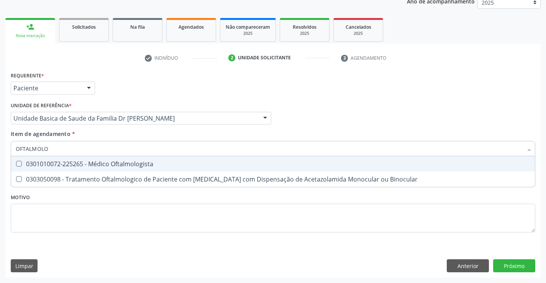
click at [100, 162] on div "0301010072-225265 - Médico Oftalmologista" at bounding box center [273, 164] width 515 height 6
checkbox Oftalmologista "true"
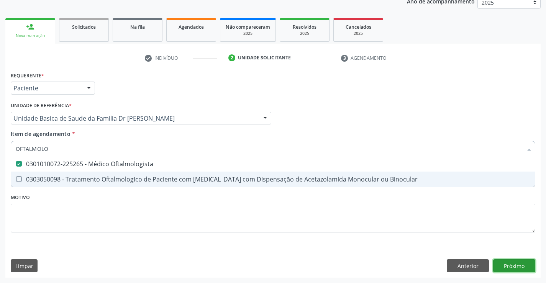
click at [513, 265] on div "Requerente * Paciente Profissional de Saúde Paciente Nenhum resultado encontrad…" at bounding box center [273, 174] width 536 height 208
checkbox Binocular "true"
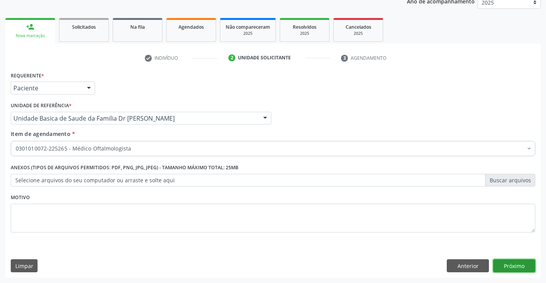
click at [513, 265] on button "Próximo" at bounding box center [515, 266] width 42 height 13
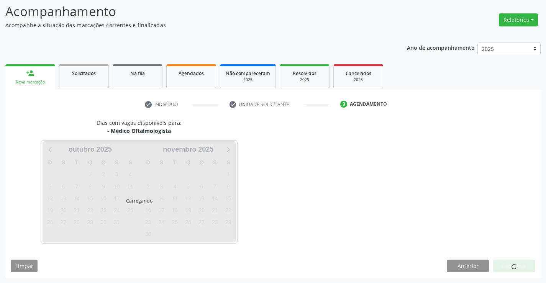
scroll to position [73, 0]
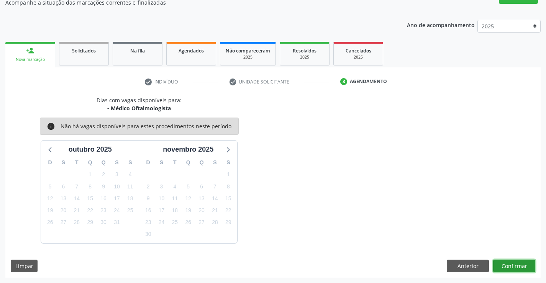
click at [515, 266] on button "Confirmar" at bounding box center [515, 266] width 42 height 13
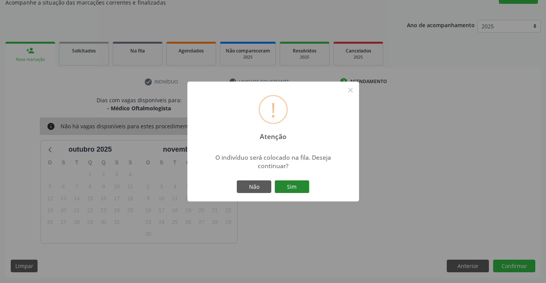
click at [284, 188] on button "Sim" at bounding box center [292, 187] width 35 height 13
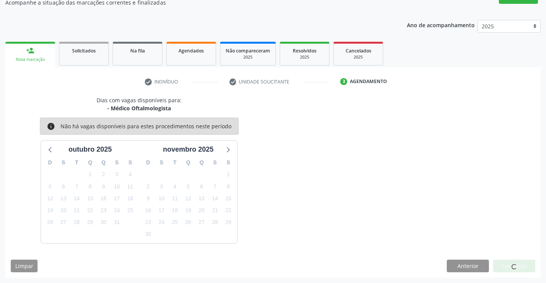
scroll to position [0, 0]
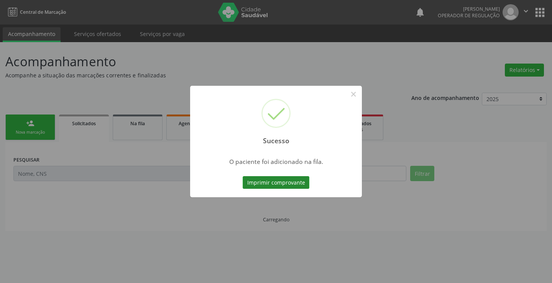
click at [281, 185] on button "Imprimir comprovante" at bounding box center [276, 182] width 67 height 13
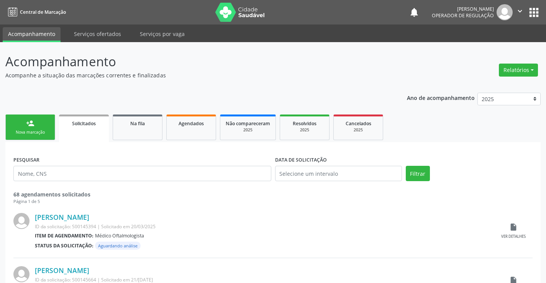
click at [19, 130] on div "Nova marcação" at bounding box center [30, 133] width 38 height 6
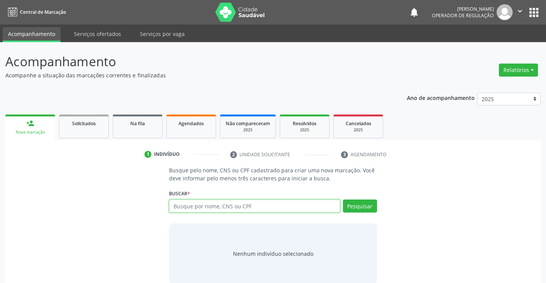
click at [198, 210] on input "text" at bounding box center [254, 206] width 171 height 13
type input "700201969497222"
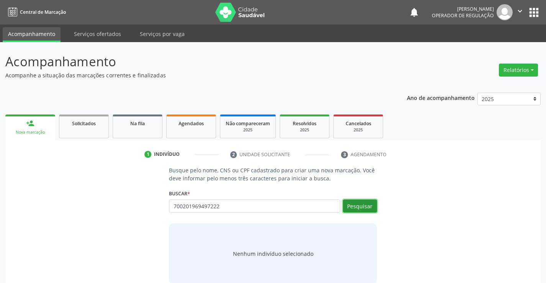
click at [362, 207] on button "Pesquisar" at bounding box center [360, 206] width 34 height 13
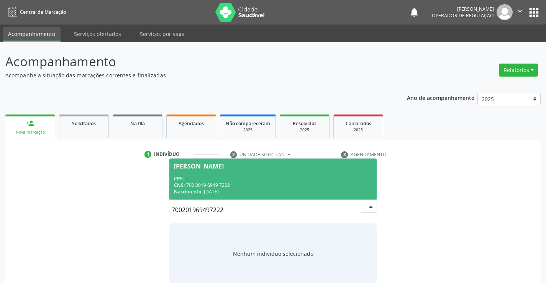
click at [259, 180] on div "CPF: --" at bounding box center [273, 179] width 198 height 7
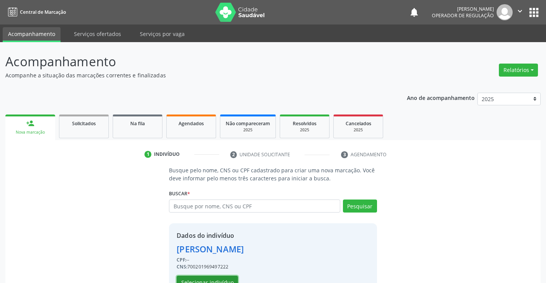
click at [207, 279] on button "Selecionar indivíduo" at bounding box center [207, 282] width 61 height 13
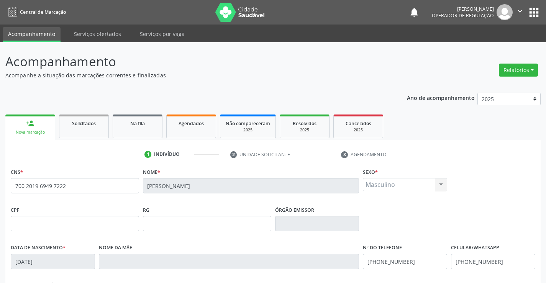
click at [48, 117] on link "person_add Nova marcação" at bounding box center [30, 128] width 50 height 26
